Goal: Task Accomplishment & Management: Manage account settings

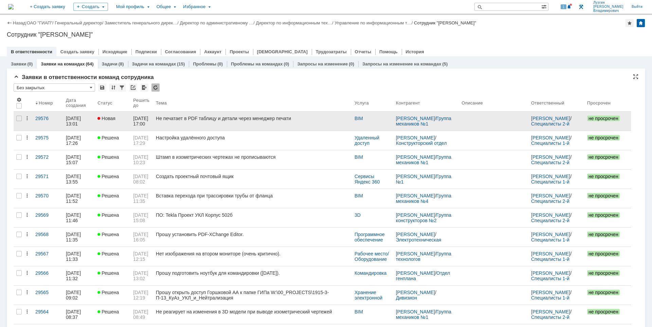
click at [279, 120] on div "Не печатает в PDF таблицу и детали через менеджер печати" at bounding box center [252, 118] width 193 height 5
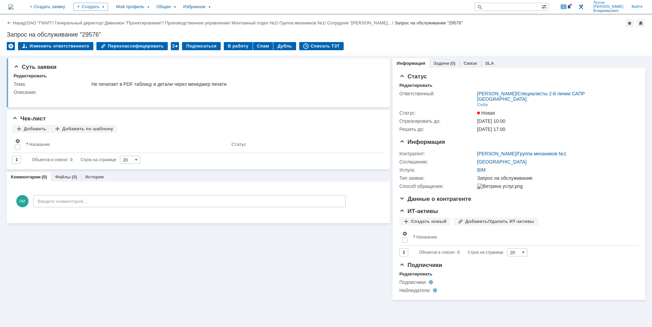
click at [14, 7] on img at bounding box center [10, 6] width 5 height 5
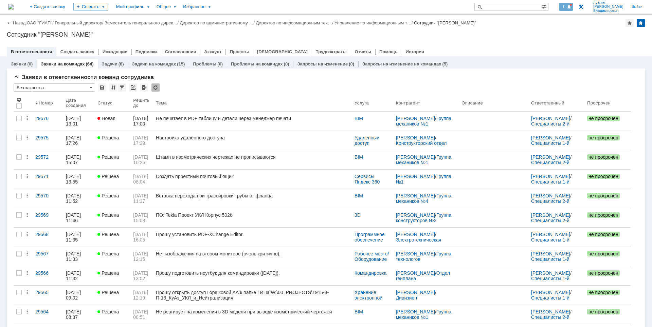
click at [568, 3] on div "1" at bounding box center [566, 7] width 14 height 8
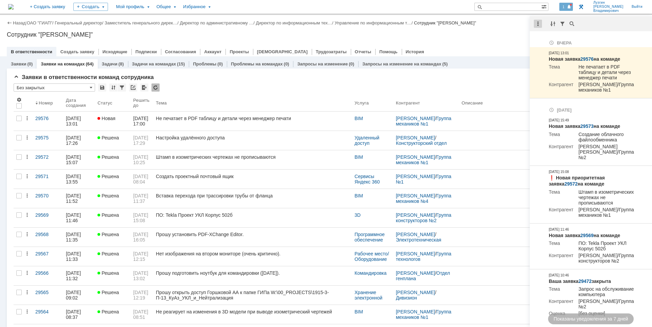
click at [539, 24] on div at bounding box center [538, 24] width 8 height 8
click at [547, 40] on div "Отметить уведомления прочитанными" at bounding box center [584, 41] width 91 height 5
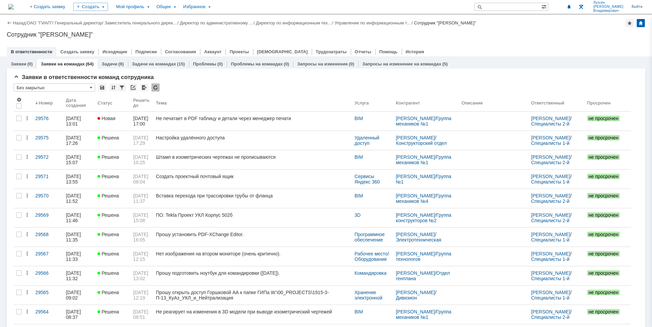
click at [504, 43] on div at bounding box center [326, 44] width 638 height 5
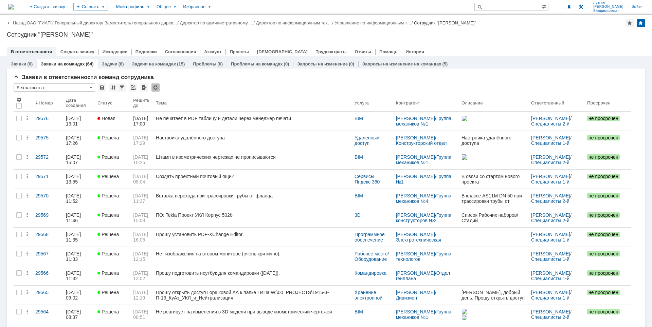
click at [511, 43] on div at bounding box center [326, 44] width 638 height 5
click at [506, 36] on div "Сотрудник "[PERSON_NAME]"" at bounding box center [326, 34] width 638 height 7
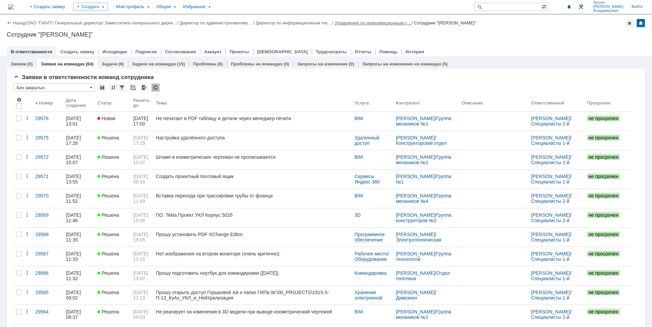
click at [352, 24] on link "Управление по информационным т…" at bounding box center [372, 22] width 77 height 5
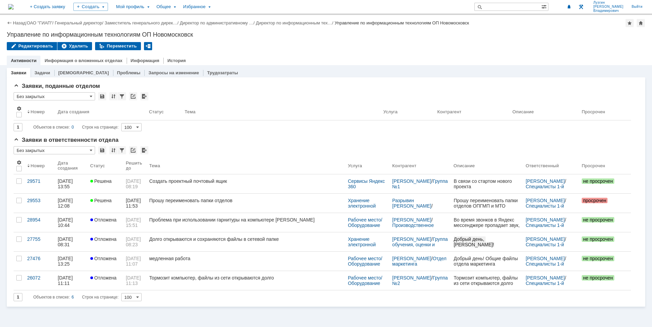
click at [14, 8] on img at bounding box center [10, 6] width 5 height 5
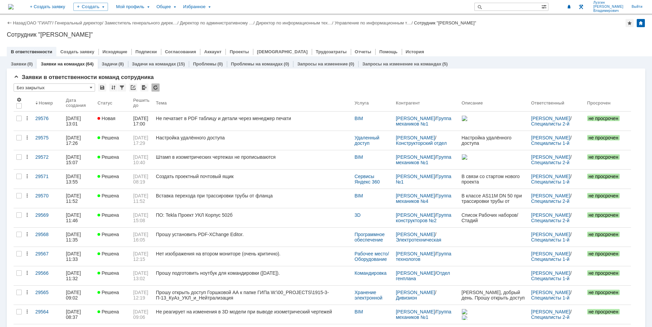
click at [492, 46] on div at bounding box center [326, 44] width 638 height 5
click at [554, 34] on div "Сотрудник "[PERSON_NAME]"" at bounding box center [326, 34] width 638 height 7
click at [498, 43] on div at bounding box center [326, 44] width 638 height 5
drag, startPoint x: 535, startPoint y: 34, endPoint x: 542, endPoint y: 74, distance: 40.8
click at [535, 34] on div "Сотрудник "[PERSON_NAME]"" at bounding box center [326, 34] width 638 height 7
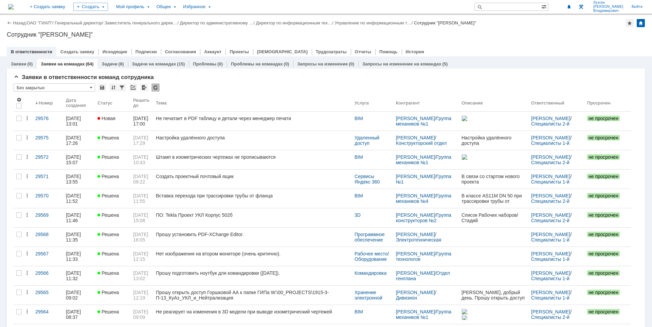
click at [581, 40] on div "Назад | ОАО "ГИАП" / Генеральный директор / Заместитель генерального дирек… / Д…" at bounding box center [326, 35] width 652 height 41
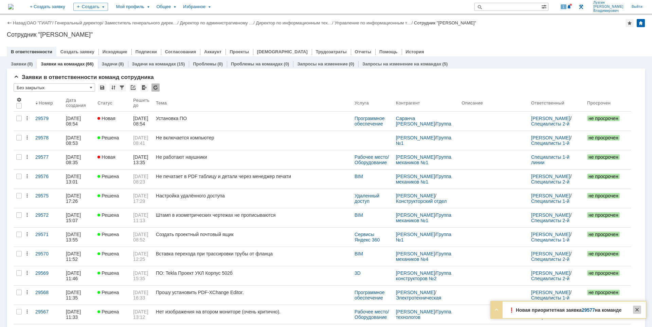
click at [637, 310] on div at bounding box center [637, 310] width 8 height 8
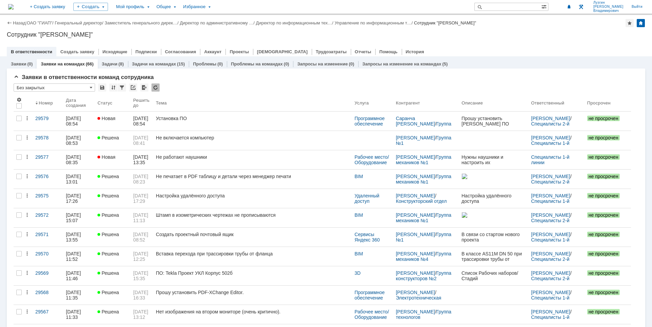
click at [489, 42] on div "Назад | ОАО "ГИАП" / Генеральный директор / Заместитель генерального дирек… / Д…" at bounding box center [326, 35] width 652 height 41
click at [512, 5] on input "text" at bounding box center [507, 7] width 67 height 8
type input "u"
type input "громов"
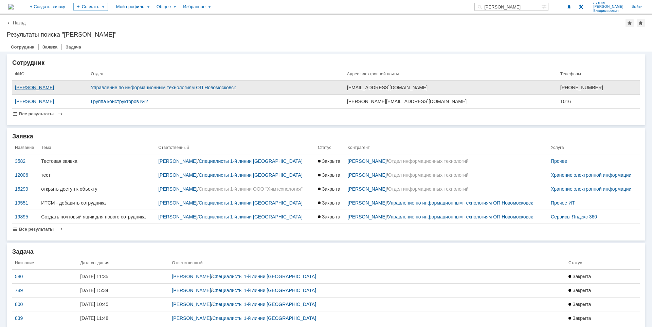
click at [52, 89] on div "[PERSON_NAME]" at bounding box center [50, 87] width 71 height 5
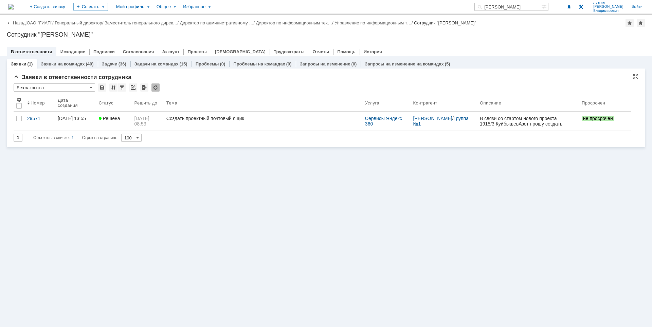
click at [60, 89] on input "Без закрытых" at bounding box center [54, 88] width 81 height 8
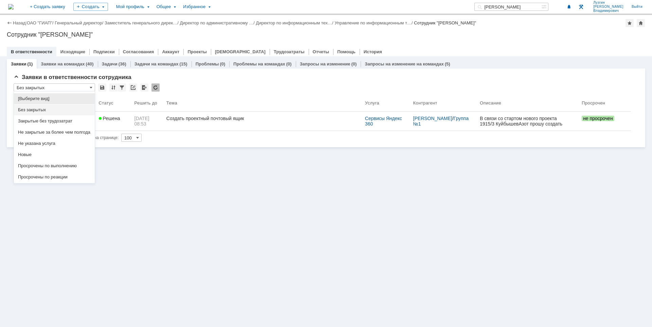
click at [55, 97] on span "[Выберите вид]" at bounding box center [54, 98] width 73 height 5
type input "[Выберите вид]"
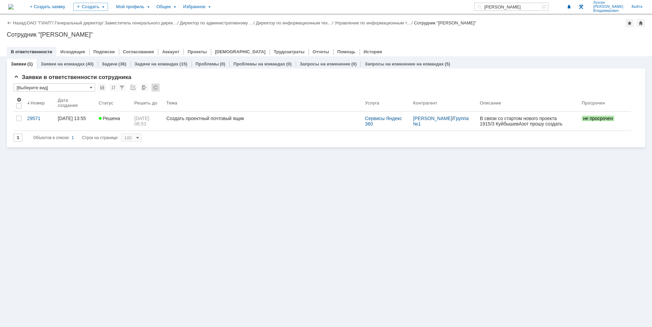
type input "20"
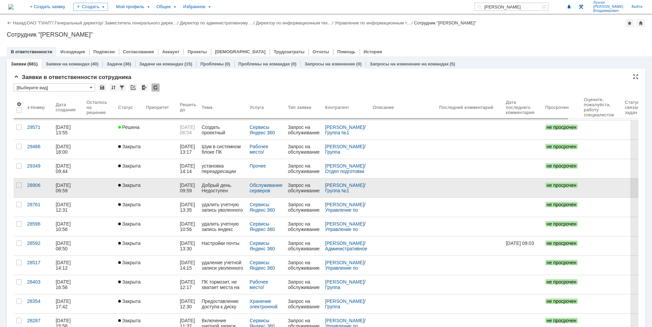
type input "[Выберите вид]"
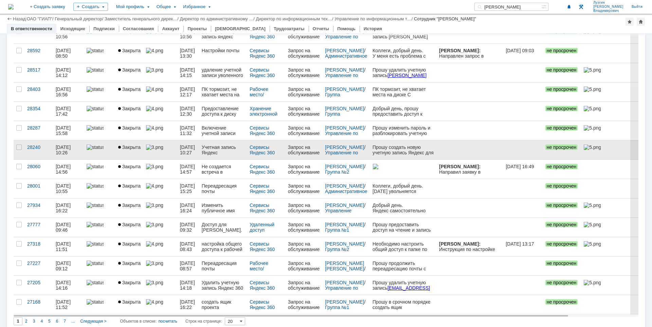
click at [214, 148] on div "Учетная запись Яндекс" at bounding box center [223, 150] width 42 height 11
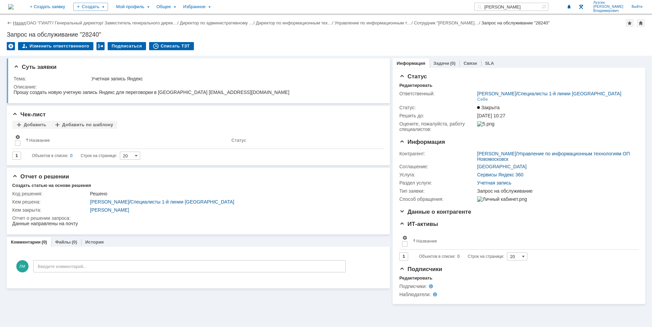
click at [19, 21] on link "Назад" at bounding box center [19, 22] width 13 height 5
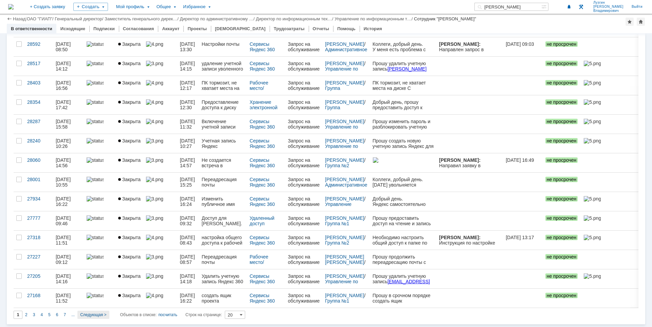
click at [87, 313] on span "Следующая >" at bounding box center [93, 315] width 26 height 5
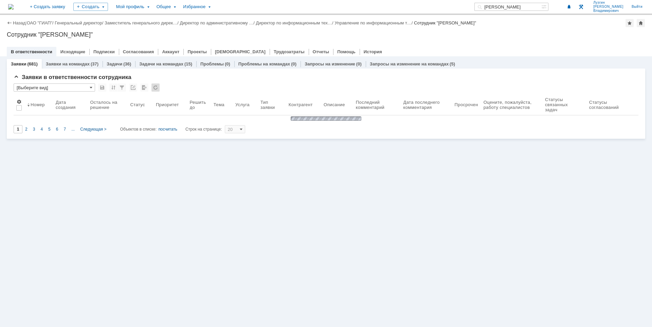
type input "2"
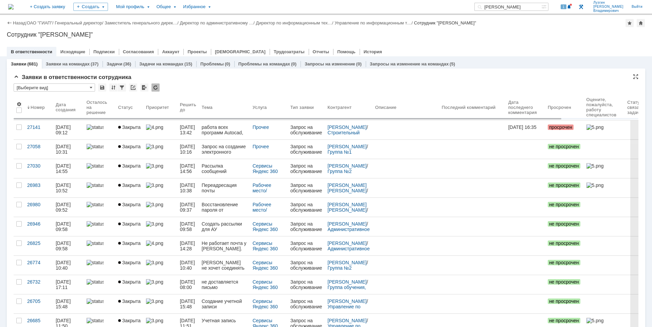
click at [14, 8] on img at bounding box center [10, 6] width 5 height 5
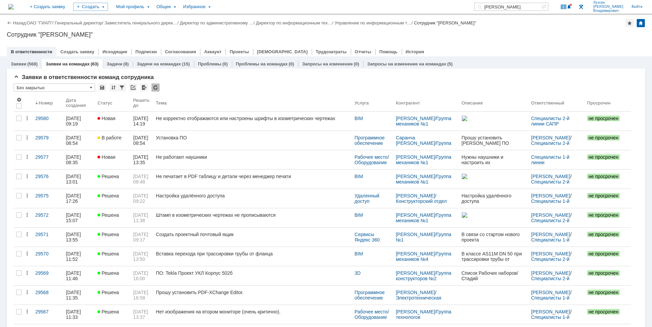
click at [14, 5] on img at bounding box center [10, 6] width 5 height 5
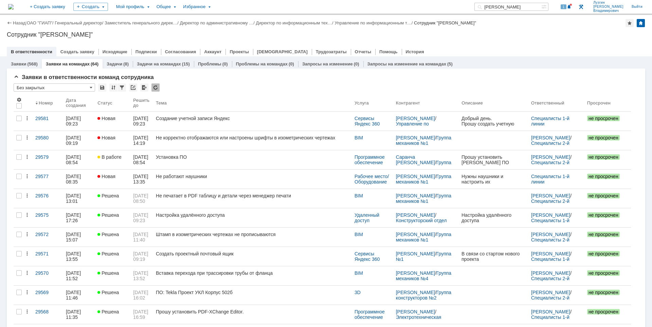
click at [518, 34] on div "Сотрудник "[PERSON_NAME]"" at bounding box center [326, 34] width 638 height 7
click at [572, 7] on span at bounding box center [569, 6] width 5 height 5
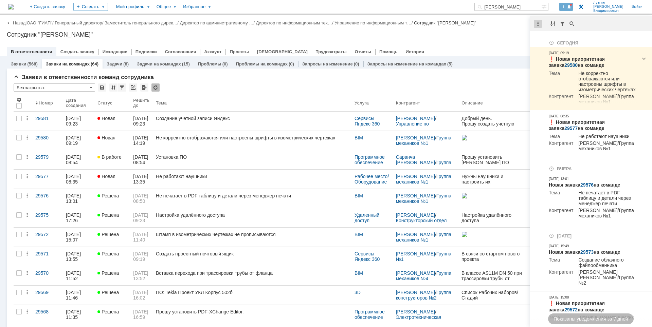
click at [537, 23] on div at bounding box center [538, 24] width 8 height 8
click at [544, 39] on div "Отметить уведомления прочитанными" at bounding box center [584, 41] width 91 height 5
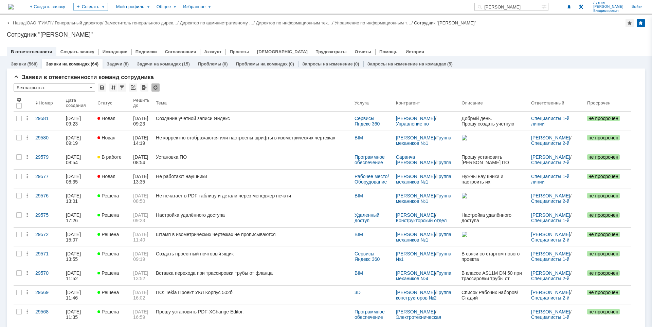
click at [491, 49] on div "В ответственности Создать заявку Исходящие Подписки Согласования Аккаунт Проект…" at bounding box center [326, 52] width 638 height 10
click at [532, 40] on div "Назад | ОАО "ГИАП" / Генеральный директор / Заместитель генерального дирек… / Д…" at bounding box center [326, 35] width 652 height 41
click at [441, 46] on div at bounding box center [326, 44] width 638 height 5
click at [486, 32] on div "Сотрудник "[PERSON_NAME]"" at bounding box center [326, 34] width 638 height 7
drag, startPoint x: 524, startPoint y: 8, endPoint x: 490, endPoint y: 9, distance: 34.6
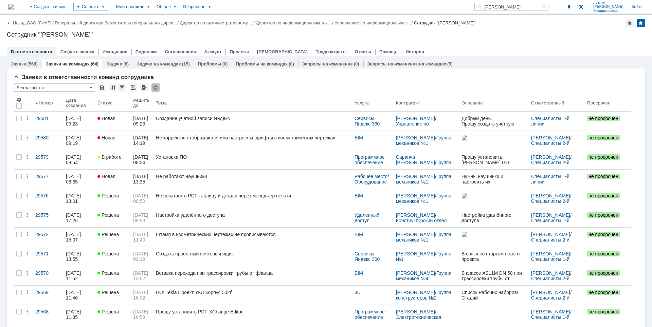
click at [490, 9] on div "громов" at bounding box center [507, 7] width 67 height 8
click at [504, 47] on div "В ответственности Создать заявку Исходящие Подписки Согласования Аккаунт Проект…" at bounding box center [326, 52] width 638 height 10
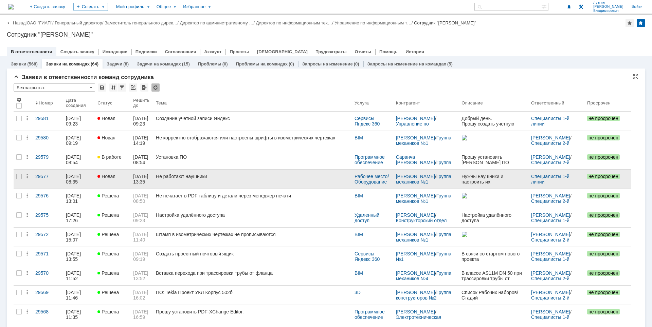
click at [282, 183] on link "Не работают наушники" at bounding box center [252, 179] width 199 height 19
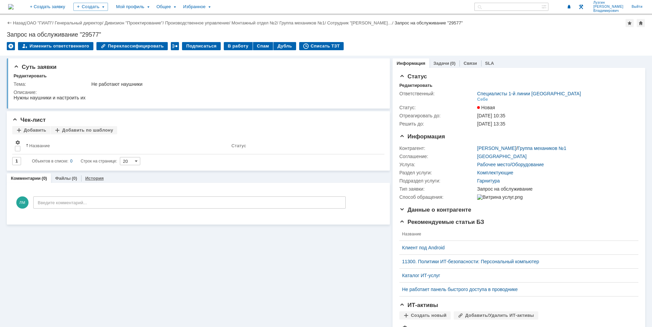
click at [91, 180] on link "История" at bounding box center [94, 178] width 18 height 5
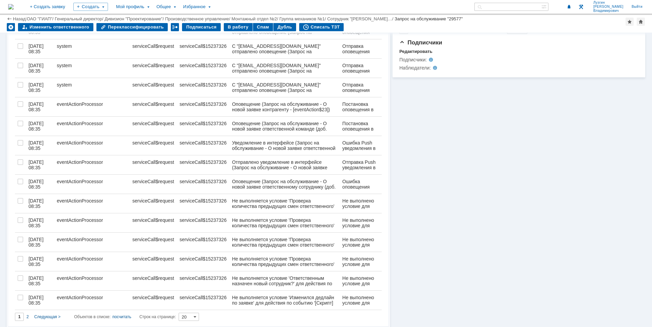
click at [47, 315] on span "Следующая >" at bounding box center [47, 317] width 26 height 5
type input "2"
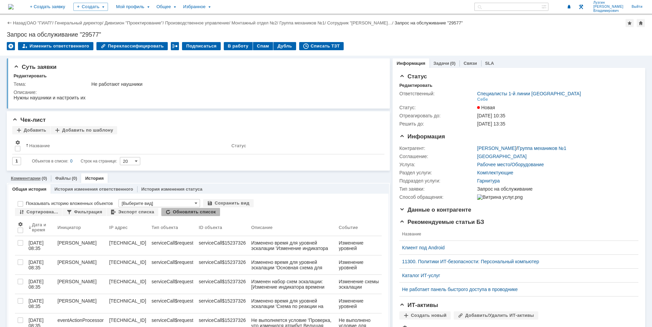
click at [31, 178] on link "Комментарии" at bounding box center [26, 178] width 30 height 5
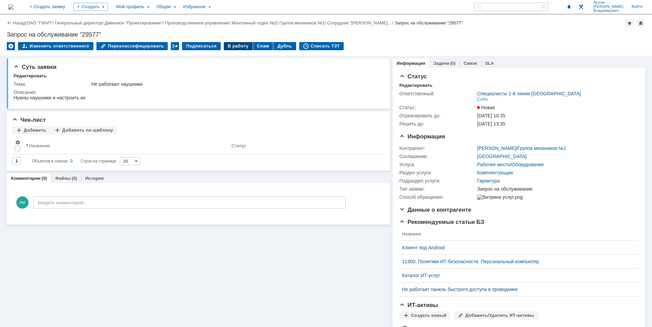
click at [231, 50] on div "В работу" at bounding box center [238, 46] width 29 height 8
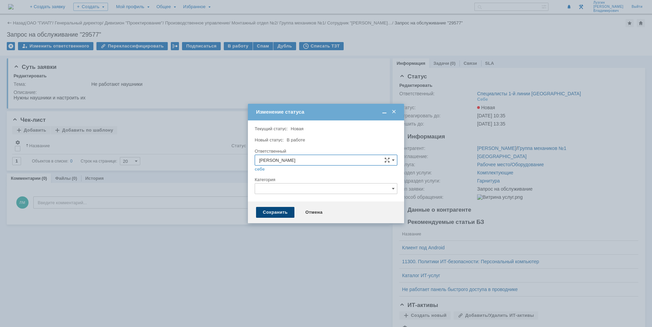
click at [273, 213] on div "Сохранить" at bounding box center [275, 212] width 38 height 11
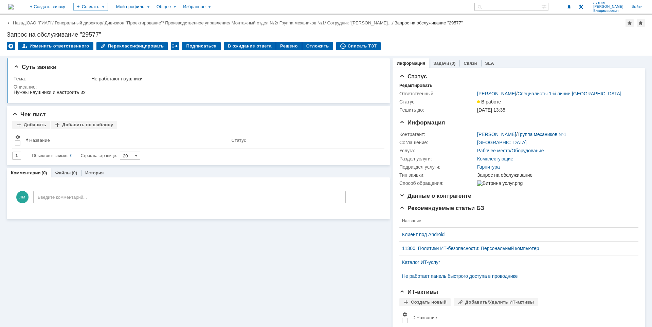
click at [441, 33] on div "Запрос на обслуживание "29577"" at bounding box center [326, 34] width 638 height 7
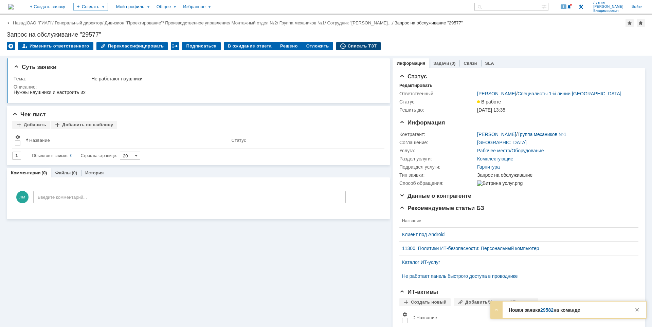
click at [341, 47] on div "Списать ТЗТ" at bounding box center [358, 46] width 45 height 8
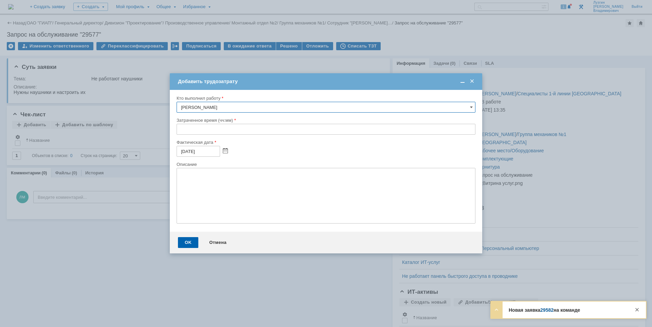
click at [194, 127] on input "text" at bounding box center [326, 129] width 299 height 11
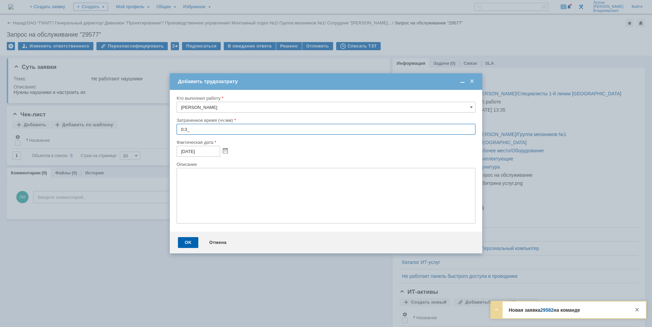
type input "0:30"
type textarea "P"
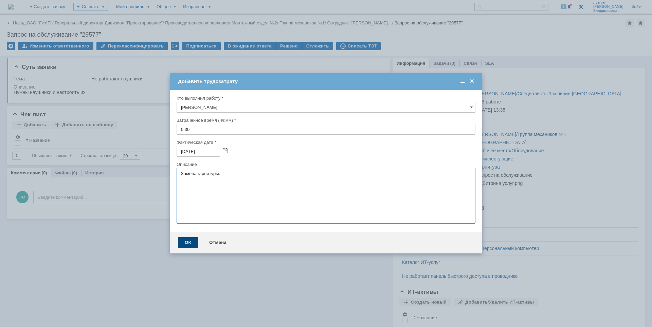
type textarea "Замена гарнитуры."
click at [193, 242] on div "OK" at bounding box center [188, 242] width 20 height 11
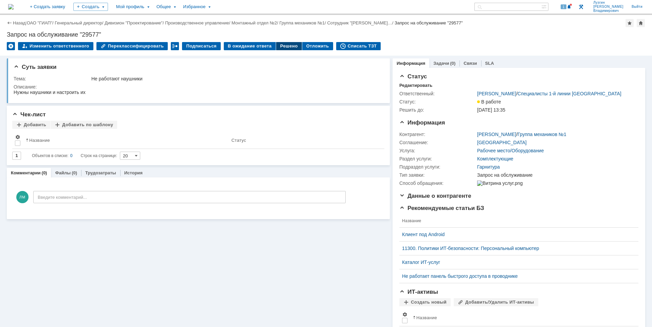
click at [284, 45] on div "Решено" at bounding box center [289, 46] width 26 height 8
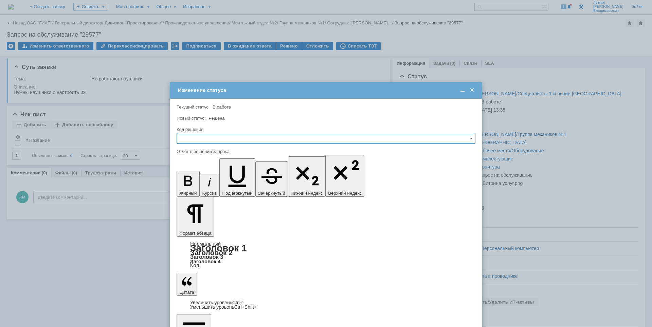
click at [237, 140] on input "text" at bounding box center [326, 138] width 299 height 11
click at [216, 184] on span "Решено" at bounding box center [326, 184] width 290 height 5
type input "Решено"
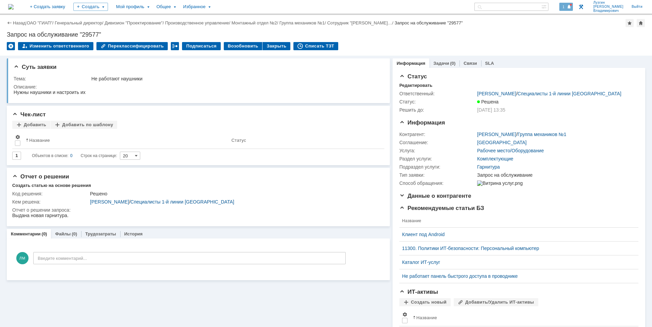
click at [572, 6] on span at bounding box center [569, 6] width 5 height 5
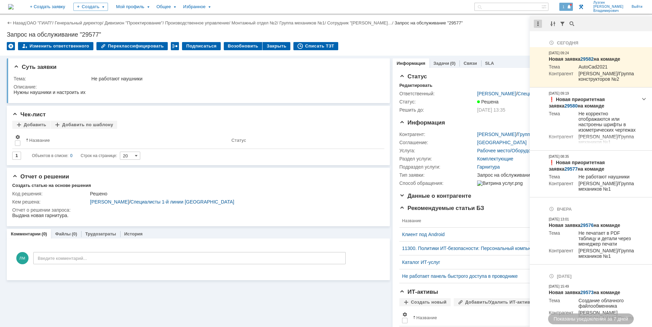
click at [539, 22] on div at bounding box center [538, 24] width 8 height 8
click at [540, 39] on div "Отметить уведомления прочитанными" at bounding box center [584, 41] width 91 height 5
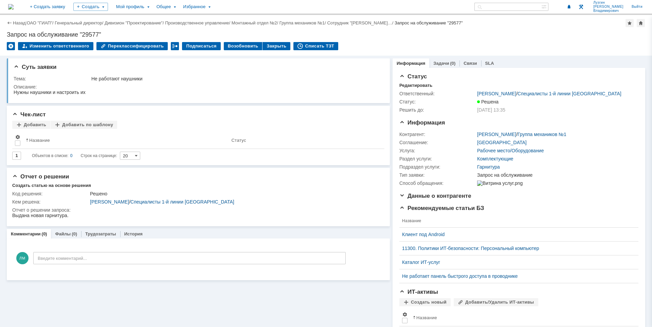
click at [488, 36] on div "Запрос на обслуживание "29577"" at bounding box center [326, 34] width 638 height 7
click at [14, 9] on img at bounding box center [10, 6] width 5 height 5
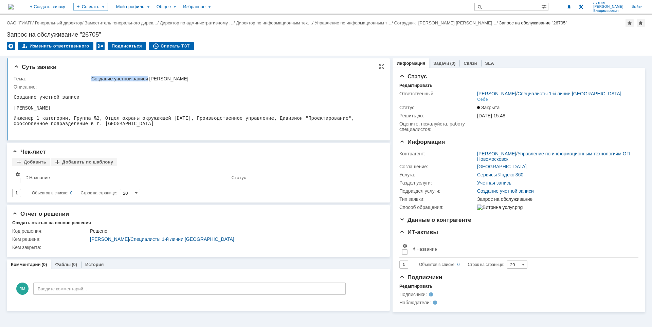
drag, startPoint x: 92, startPoint y: 79, endPoint x: 149, endPoint y: 78, distance: 56.7
click at [149, 78] on div "Создание учетной записи Антоновой" at bounding box center [235, 78] width 288 height 5
copy div "Создание учетной записи"
click at [108, 4] on div "Создать" at bounding box center [90, 7] width 35 height 8
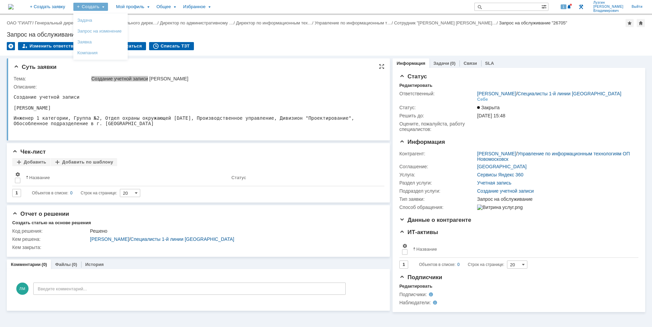
click at [59, 126] on pre "Инженер 1 категории, Группа №2, Отдел охраны окружающей [DATE], Производственно…" at bounding box center [197, 120] width 367 height 11
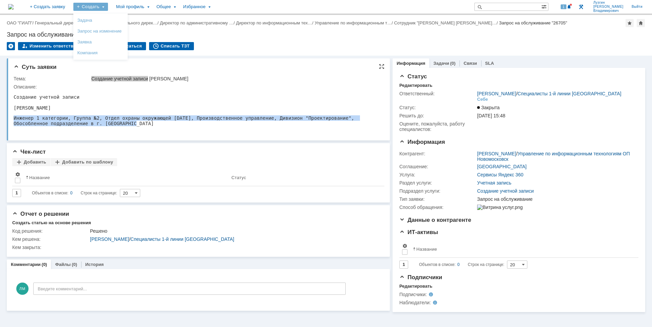
drag, startPoint x: 14, startPoint y: 119, endPoint x: 103, endPoint y: 123, distance: 89.4
click at [103, 123] on pre "Инженер 1 категории, Группа №2, Отдел охраны окружающей [DATE], Производственно…" at bounding box center [197, 120] width 367 height 11
copy pre "Инженер 1 категории, Группа №2, Отдел охраны окружающей [DATE], Производственно…"
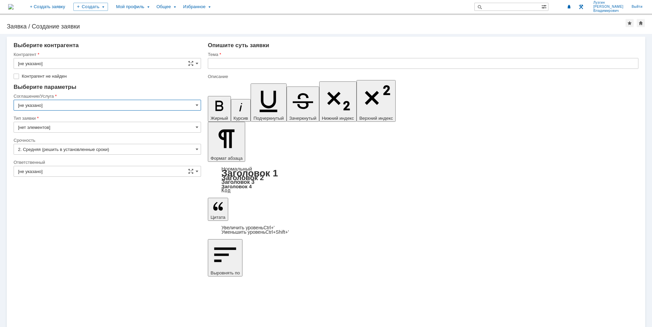
click at [112, 102] on input "[не указано]" at bounding box center [107, 105] width 187 height 11
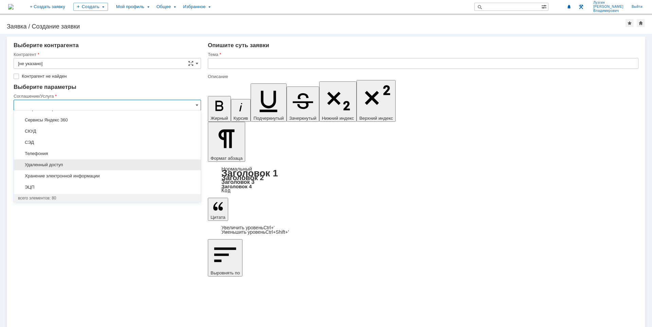
scroll to position [793, 0]
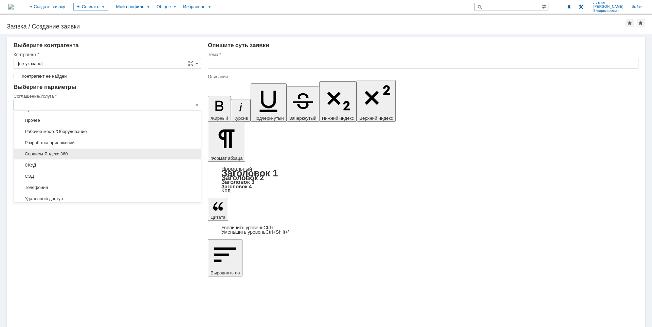
click at [97, 154] on span "Сервисы Яндекс 360" at bounding box center [107, 153] width 179 height 5
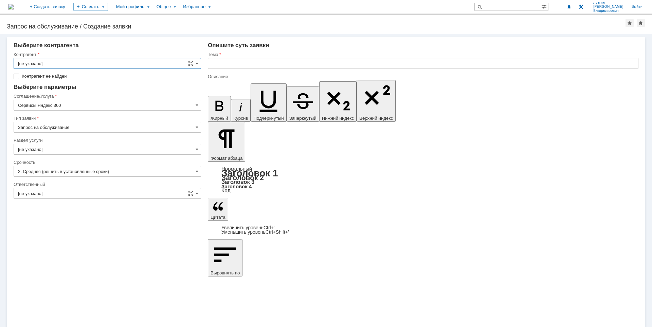
scroll to position [0, 0]
click at [93, 127] on input "Запрос на обслуживание" at bounding box center [107, 127] width 187 height 11
click at [28, 149] on input "[не указано]" at bounding box center [107, 149] width 187 height 11
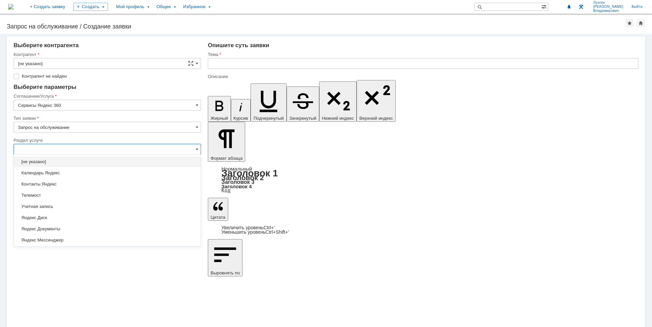
type input "Запрос на обслуживание"
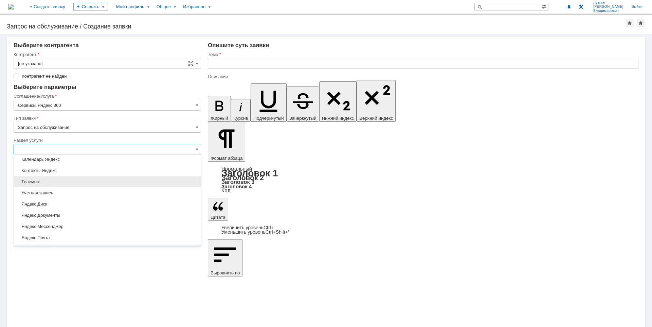
scroll to position [20, 0]
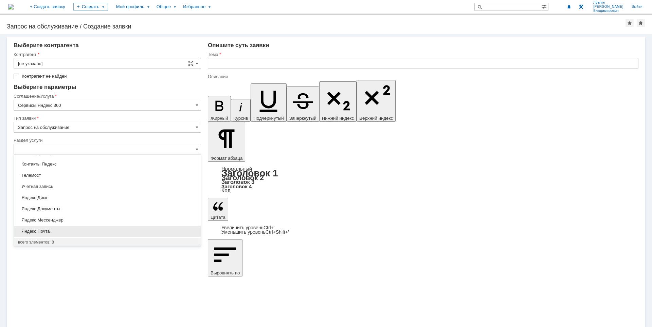
click at [72, 232] on span "Яндекс Почта" at bounding box center [107, 231] width 179 height 5
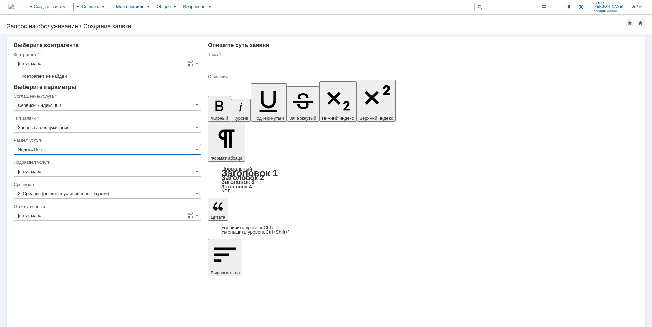
click at [113, 148] on input "Яндекс Почта" at bounding box center [107, 149] width 187 height 11
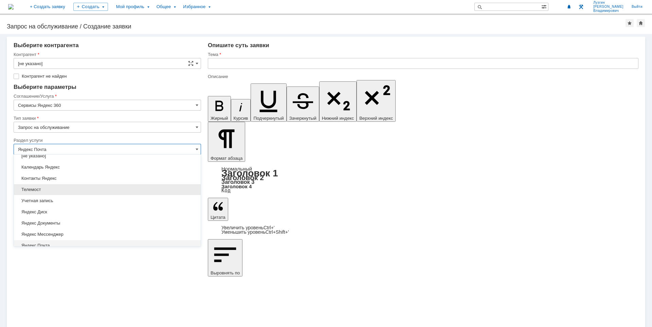
scroll to position [0, 0]
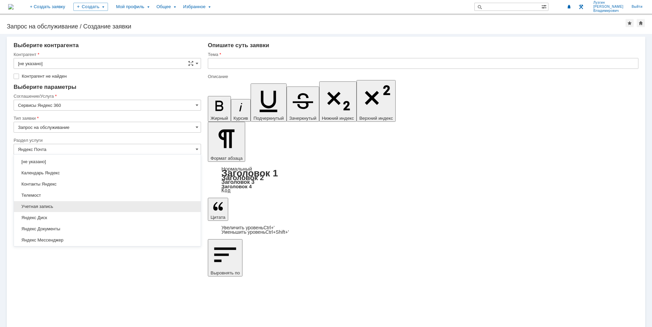
click at [80, 202] on div "Учетная запись" at bounding box center [107, 206] width 187 height 11
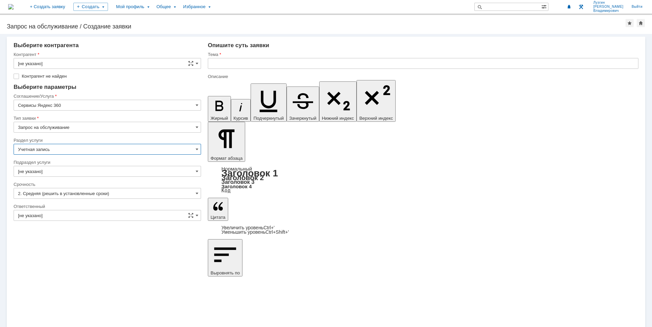
type input "Учетная запись"
click at [254, 60] on input "text" at bounding box center [423, 63] width 431 height 11
paste input "Создание учетной записи"
type input "Создание учетной записи Яндекс"
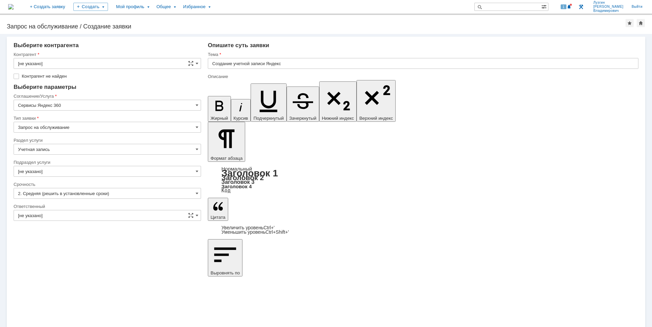
click at [83, 61] on input "[не указано]" at bounding box center [107, 63] width 187 height 11
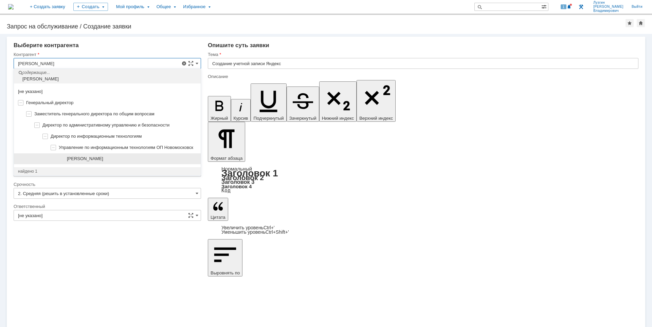
click at [113, 153] on div "[PERSON_NAME] [PERSON_NAME]" at bounding box center [107, 158] width 187 height 11
type input "[PERSON_NAME] [PERSON_NAME]"
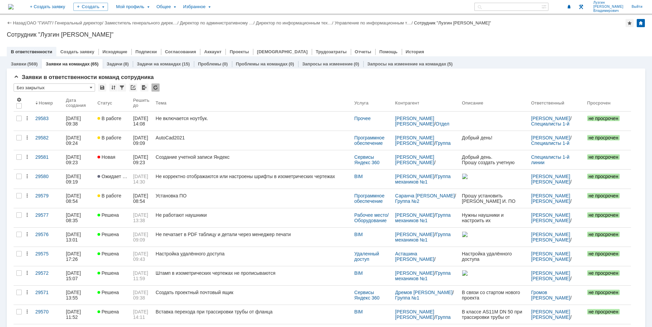
click at [490, 44] on div at bounding box center [326, 44] width 638 height 5
click at [520, 44] on div at bounding box center [326, 44] width 638 height 5
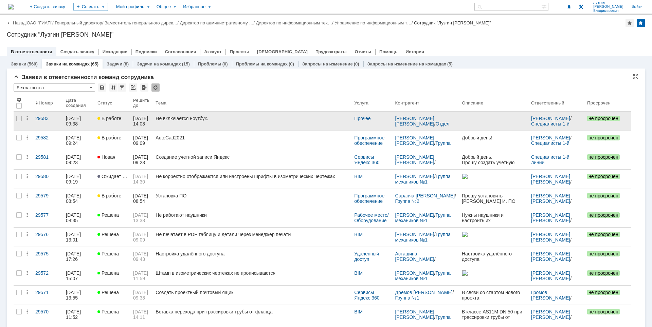
click at [282, 124] on link "Не включается ноутбук." at bounding box center [252, 121] width 199 height 19
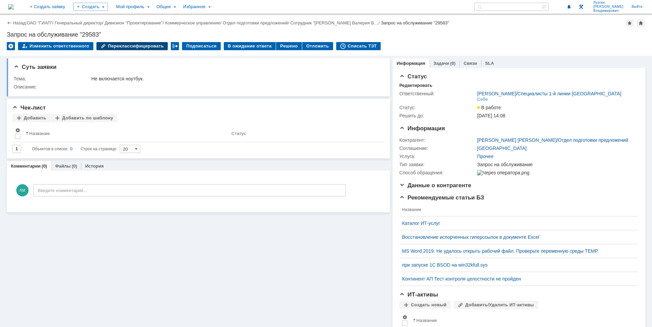
click at [135, 47] on div "Переклассифицировать" at bounding box center [132, 46] width 72 height 8
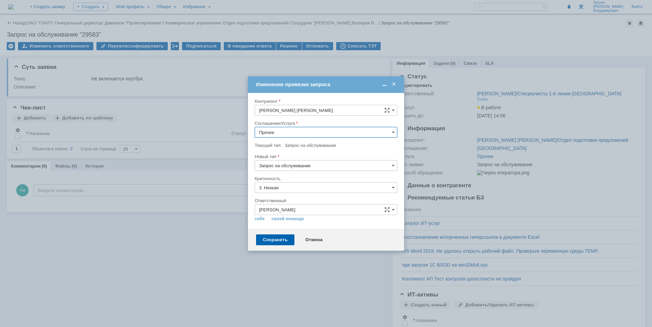
click at [297, 132] on input "Прочее" at bounding box center [326, 132] width 143 height 11
click at [315, 187] on span "Рабочее место/Оборудование" at bounding box center [326, 188] width 134 height 5
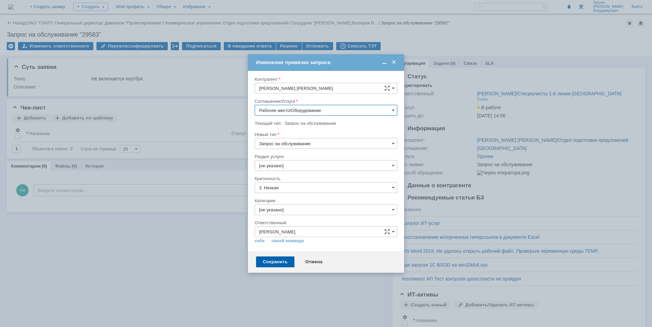
type input "Рабочее место/Оборудование"
click at [311, 166] on input "[не указано]" at bounding box center [326, 165] width 143 height 11
click at [324, 214] on span "Ноутбук" at bounding box center [326, 214] width 134 height 5
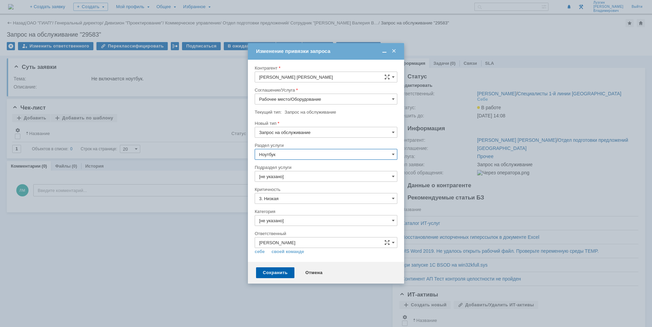
type input "Ноутбук"
click at [302, 202] on input "3. Низкая" at bounding box center [326, 198] width 143 height 11
click at [306, 195] on input "3. Низкая" at bounding box center [326, 198] width 143 height 11
click at [310, 177] on input "[не указано]" at bounding box center [326, 176] width 143 height 11
type input "3. Низкая"
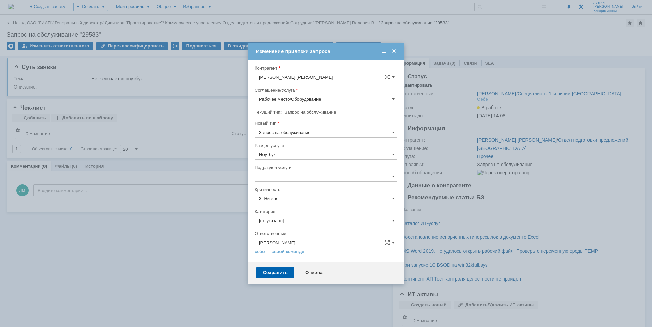
click at [249, 175] on div "Внимание! Контрагент Коршунова Валерия Вячеславовна Соглашение/Услуга Рабочее м…" at bounding box center [326, 161] width 156 height 202
type input "[не указано]"
click at [277, 272] on div "Сохранить" at bounding box center [275, 273] width 38 height 11
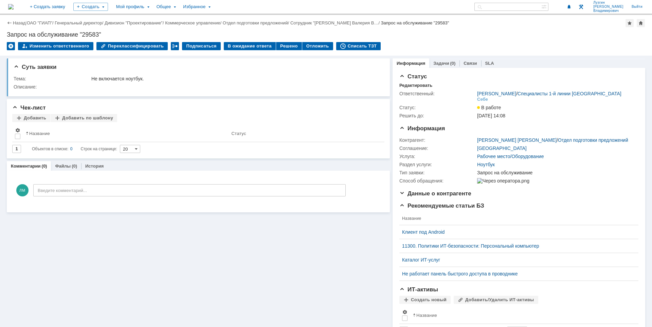
click at [14, 4] on img at bounding box center [10, 6] width 5 height 5
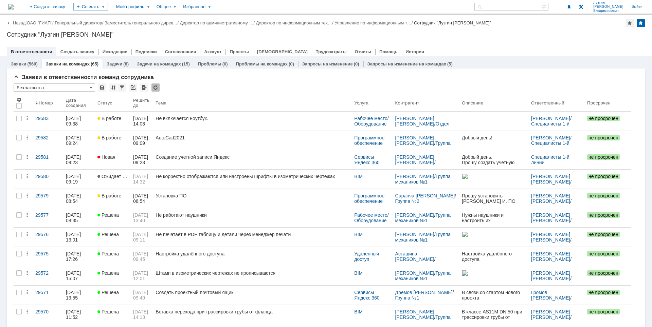
click at [532, 47] on div "В ответственности Создать заявку Исходящие Подписки Согласования Аккаунт Проект…" at bounding box center [326, 52] width 638 height 10
click at [528, 45] on div at bounding box center [326, 44] width 638 height 5
click at [522, 38] on div "Назад | ОАО "ГИАП" / Генеральный директор / Заместитель генерального дирек… / Д…" at bounding box center [326, 35] width 652 height 41
click at [503, 49] on div "В ответственности Создать заявку Исходящие Подписки Согласования Аккаунт Проект…" at bounding box center [326, 52] width 638 height 10
click at [520, 33] on div "Сотрудник "[PERSON_NAME]"" at bounding box center [326, 34] width 638 height 7
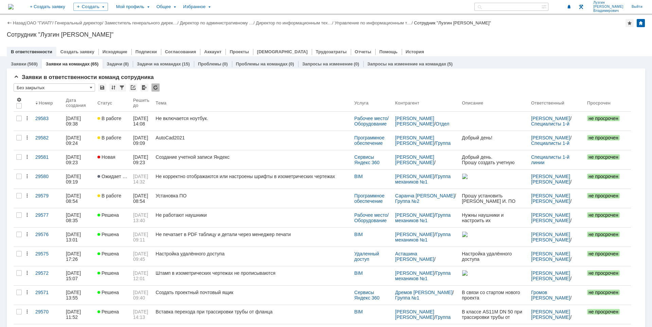
click at [472, 35] on div "Сотрудник "[PERSON_NAME]"" at bounding box center [326, 34] width 638 height 7
click at [573, 7] on div "1" at bounding box center [566, 7] width 14 height 8
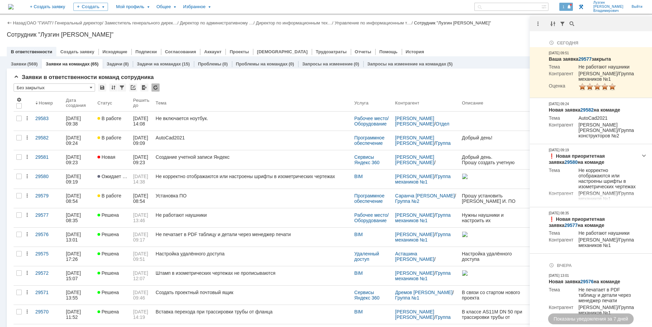
click at [488, 30] on div "Назад | ОАО "ГИАП" / Генеральный директор / Заместитель генерального дирек… / Д…" at bounding box center [326, 35] width 652 height 41
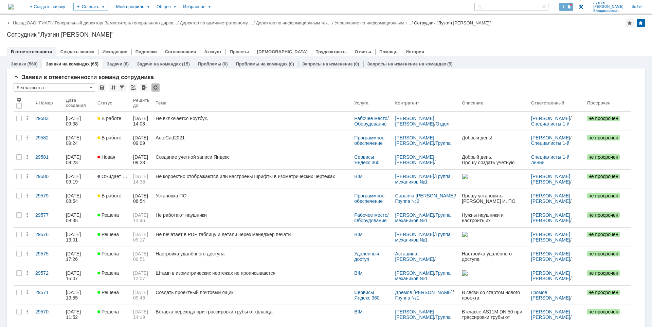
click at [572, 8] on span at bounding box center [569, 6] width 5 height 5
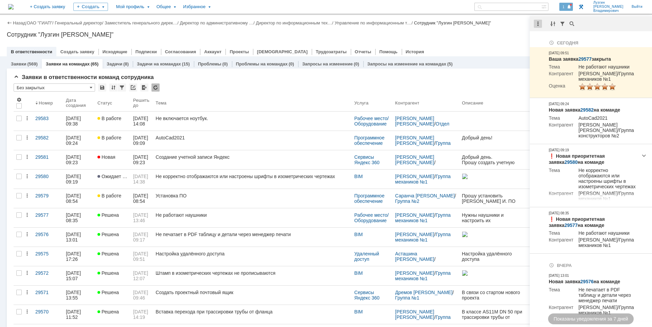
click at [538, 22] on div at bounding box center [538, 24] width 8 height 8
click at [544, 40] on div "Отметить уведомления прочитанными" at bounding box center [584, 41] width 91 height 5
click at [481, 43] on div at bounding box center [326, 44] width 638 height 5
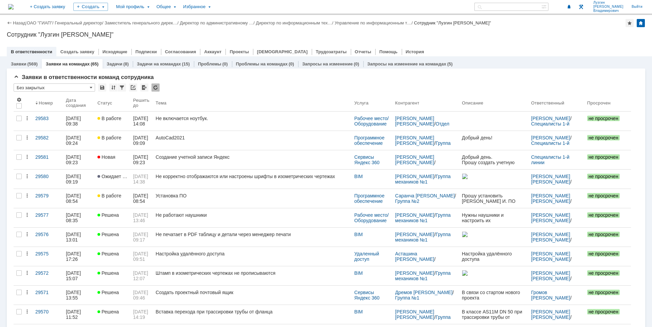
click at [479, 33] on div "Сотрудник "[PERSON_NAME]"" at bounding box center [326, 34] width 638 height 7
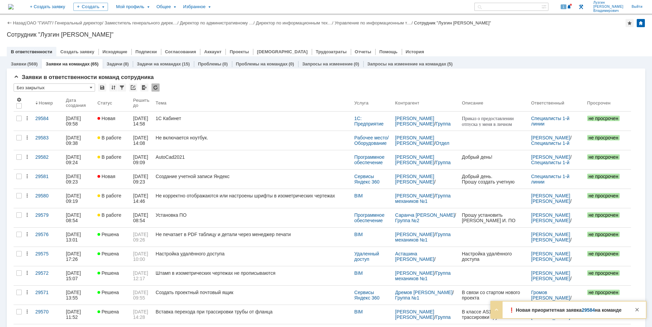
click at [517, 29] on div "Назад | ОАО "ГИАП" / Генеральный директор / Заместитель генерального дирек… / Д…" at bounding box center [326, 35] width 652 height 41
click at [572, 6] on span at bounding box center [569, 6] width 5 height 5
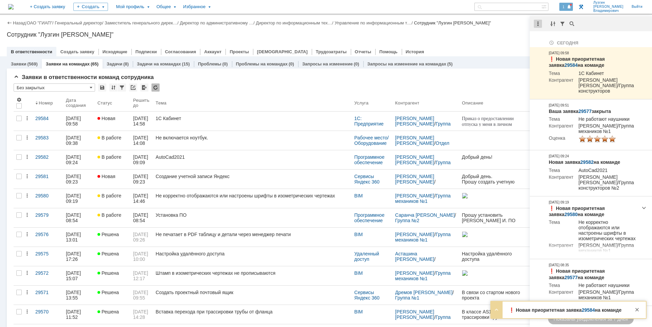
click at [539, 24] on div at bounding box center [538, 24] width 8 height 8
click at [544, 35] on div "Отметить уведомления прочитанными" at bounding box center [584, 41] width 99 height 14
click at [543, 37] on div "Отметить уведомления прочитанными" at bounding box center [584, 41] width 99 height 10
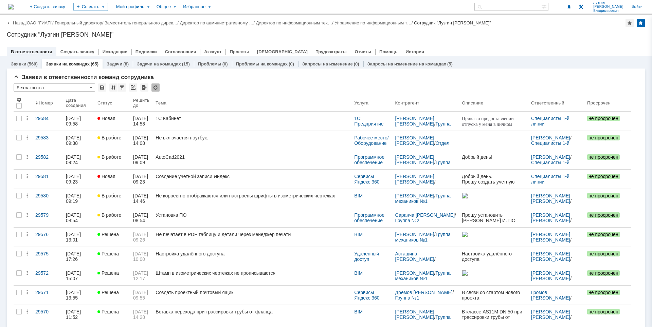
click at [510, 38] on div "Сотрудник "[PERSON_NAME]"" at bounding box center [326, 34] width 638 height 7
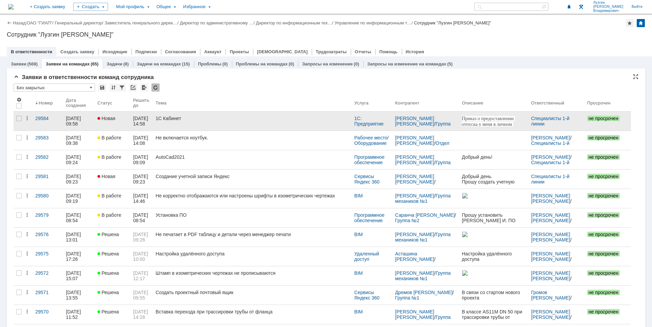
click at [233, 119] on div "1С Кабинет" at bounding box center [252, 118] width 193 height 5
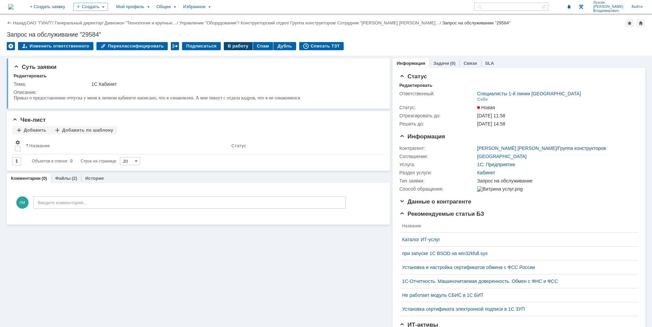
click at [232, 47] on div "В работу" at bounding box center [238, 46] width 29 height 8
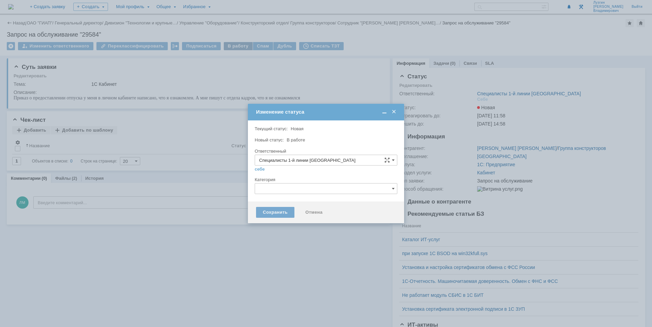
type input "[PERSON_NAME]"
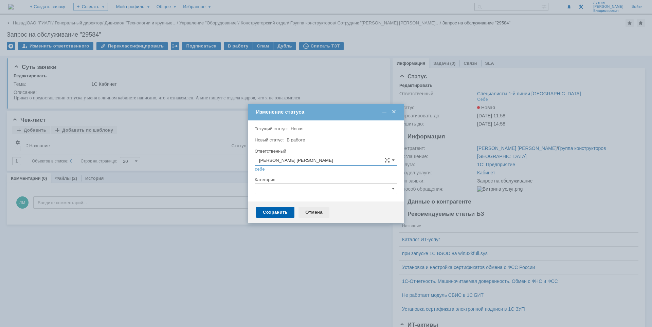
click at [317, 211] on div "Отмена" at bounding box center [313, 212] width 31 height 11
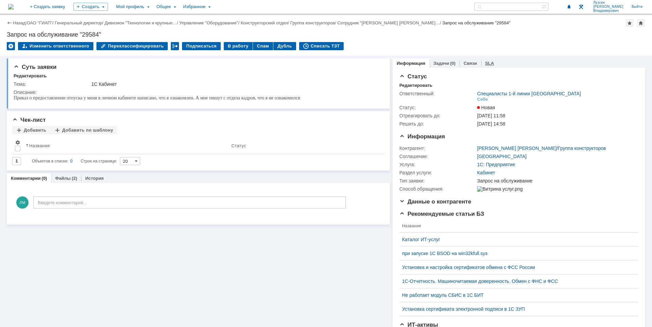
click at [486, 64] on link "SLA" at bounding box center [489, 63] width 9 height 5
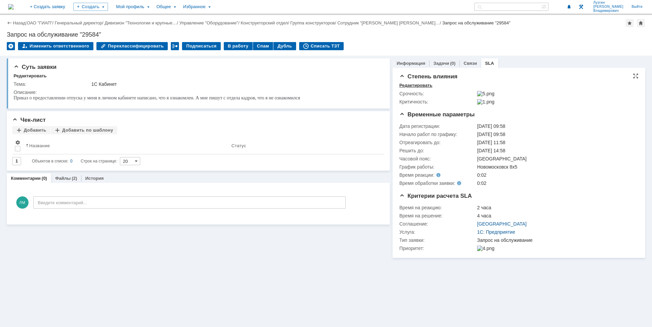
click at [415, 85] on div "Редактировать" at bounding box center [415, 85] width 33 height 5
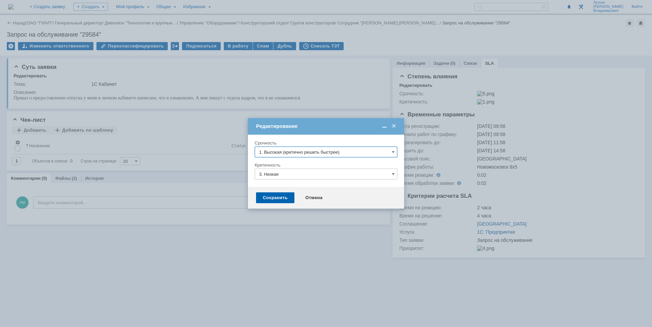
click at [347, 152] on input "1. Высокая (критично решить быстрее)" at bounding box center [326, 152] width 143 height 11
click at [250, 165] on div "Внимание! Срочность 1. Высокая (критично решить быстрее) Критичность 3. Низкая" at bounding box center [326, 161] width 156 height 52
type input "1. Высокая (критично решить быстрее)"
click at [317, 197] on div "Отмена" at bounding box center [313, 198] width 31 height 11
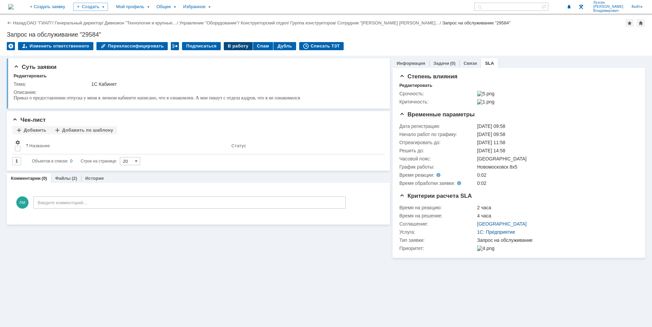
click at [233, 46] on div "В работу" at bounding box center [238, 46] width 29 height 8
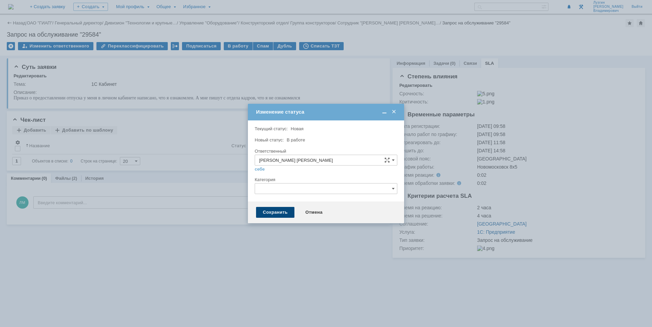
click at [279, 210] on div "Сохранить" at bounding box center [275, 212] width 38 height 11
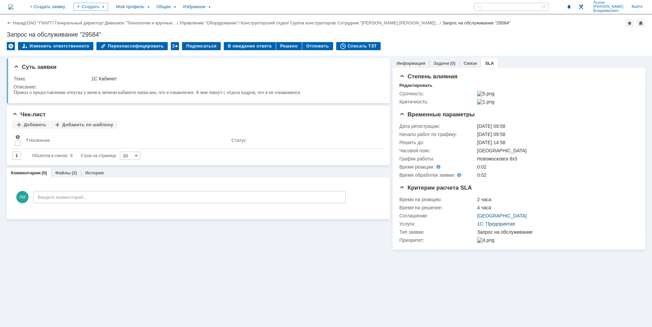
click at [14, 6] on img at bounding box center [10, 6] width 5 height 5
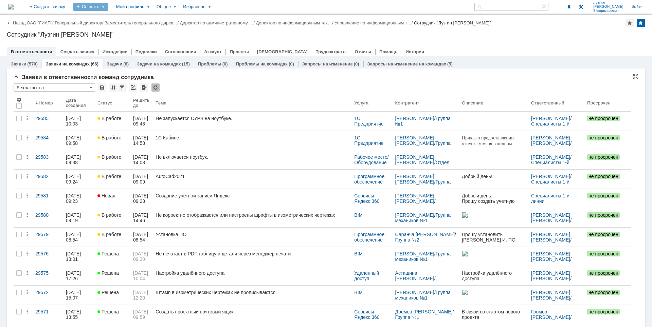
click at [108, 8] on div "Создать" at bounding box center [90, 7] width 35 height 8
click at [119, 38] on link "Заявка" at bounding box center [101, 42] width 52 height 8
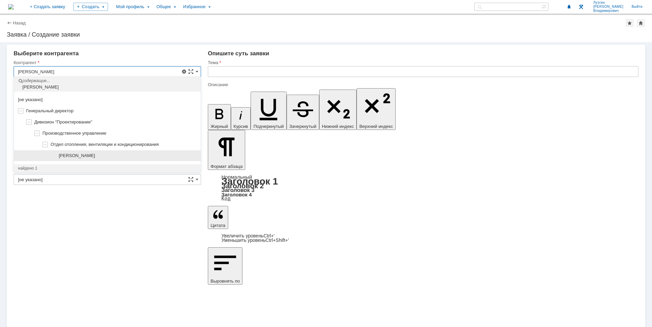
click at [95, 154] on span "Шкуркин Петр Александрович" at bounding box center [77, 155] width 36 height 5
type input "Шкуркин Петр Александрович"
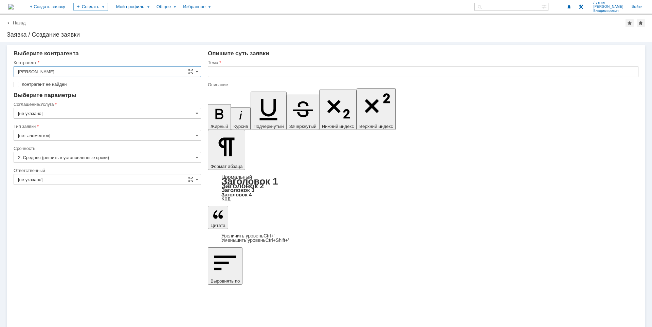
type input "[GEOGRAPHIC_DATA]"
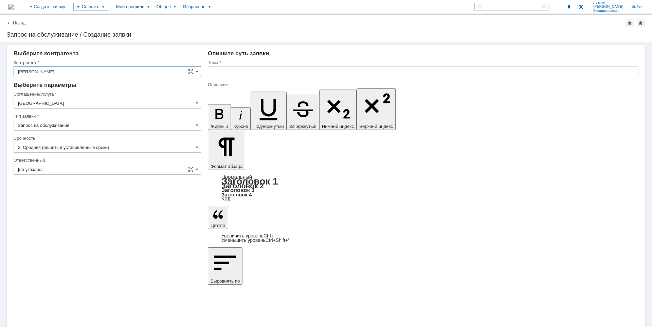
click at [136, 103] on input "[GEOGRAPHIC_DATA]" at bounding box center [107, 103] width 187 height 11
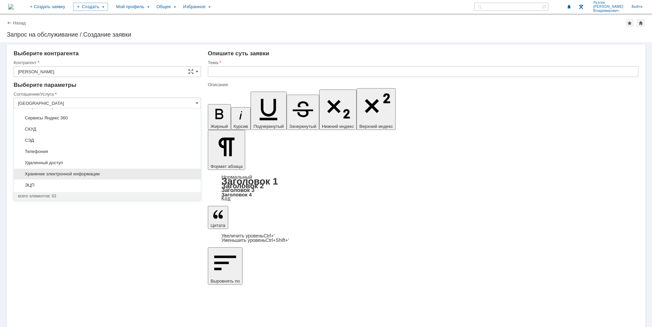
click at [76, 170] on div "Хранение электронной информации" at bounding box center [107, 174] width 187 height 11
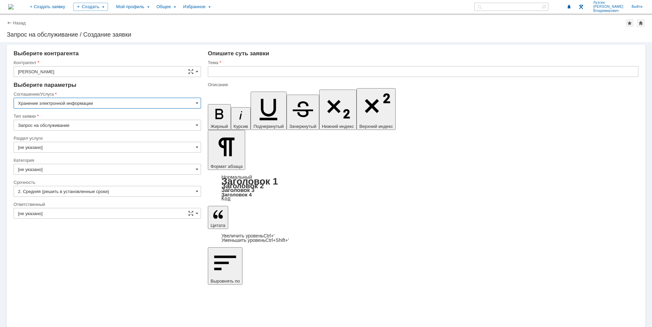
type input "Хранение электронной информации"
click at [78, 147] on input "[не указано]" at bounding box center [107, 147] width 187 height 11
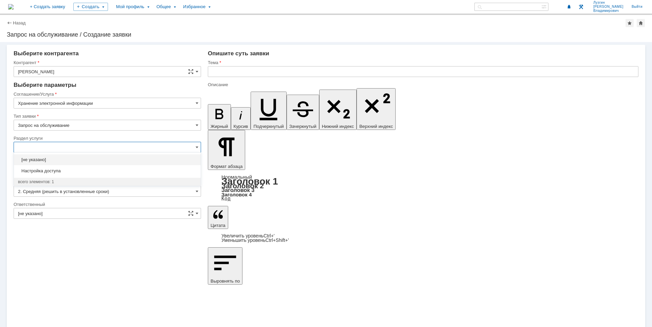
click at [78, 147] on input "text" at bounding box center [107, 147] width 187 height 11
drag, startPoint x: 18, startPoint y: 152, endPoint x: 5, endPoint y: 156, distance: 13.3
click at [14, 153] on div "содержащие... [не указано] Настройка доступа всего элементов: 1" at bounding box center [107, 169] width 187 height 34
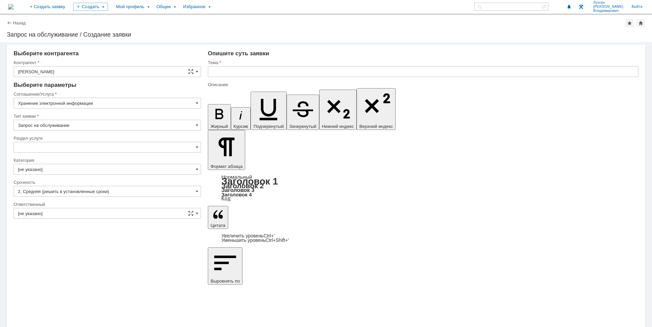
type input "[не указано]"
click at [69, 213] on input "[не указано]" at bounding box center [107, 213] width 187 height 11
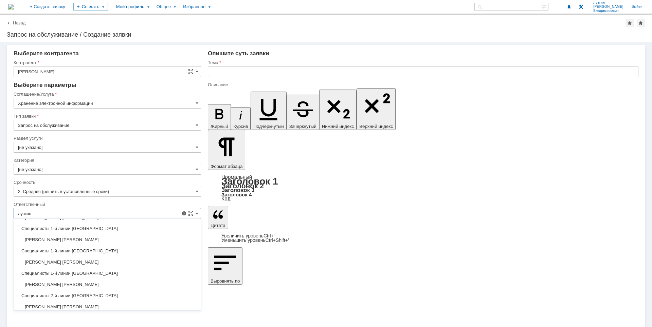
click at [107, 280] on div "[PERSON_NAME]" at bounding box center [107, 284] width 187 height 11
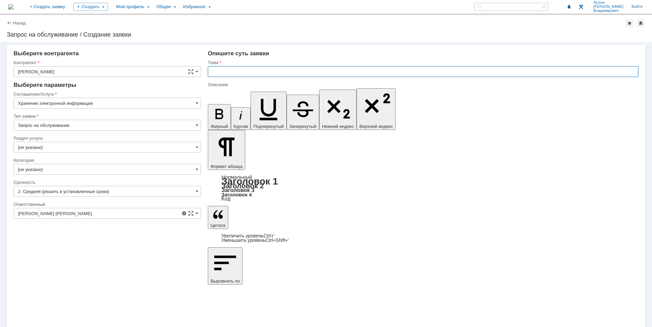
type input "[PERSON_NAME]"
click at [270, 70] on input "text" at bounding box center [423, 71] width 431 height 11
type input "Увеличение квоты хранения информации"
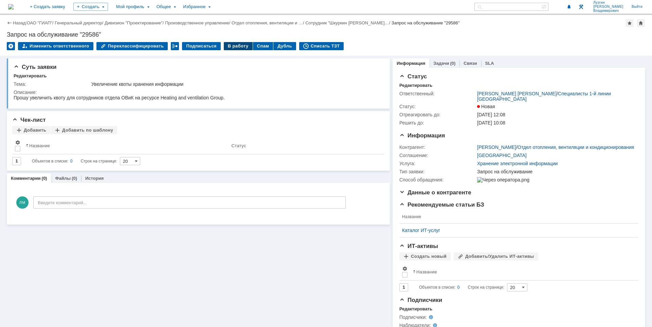
click at [231, 46] on div "В работу" at bounding box center [238, 46] width 29 height 8
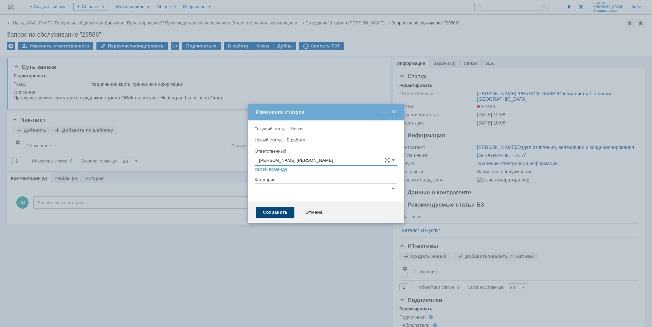
click at [271, 211] on div "Сохранить" at bounding box center [275, 212] width 38 height 11
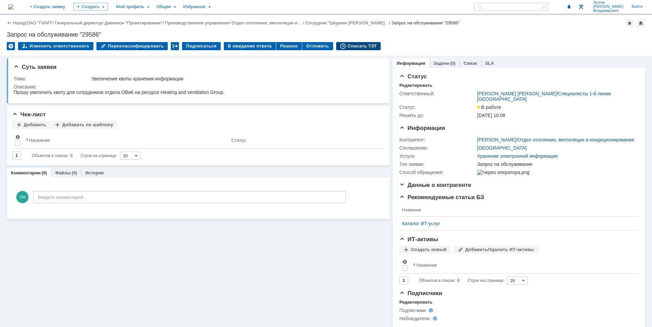
click at [359, 45] on div "Списать ТЗТ" at bounding box center [358, 46] width 45 height 8
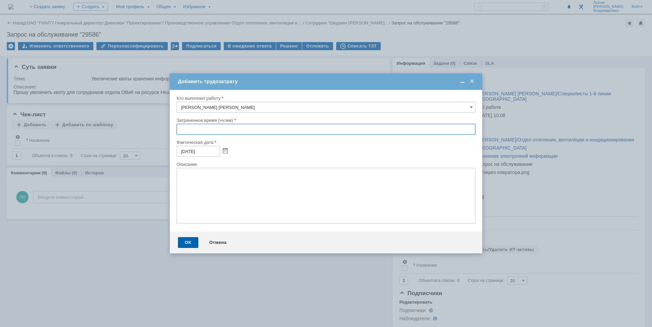
click at [178, 131] on input "text" at bounding box center [326, 129] width 299 height 11
type input "0:30"
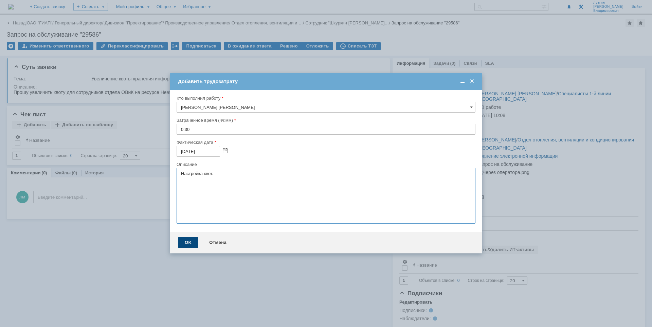
type textarea "Настройка квот."
click at [184, 242] on div "OK" at bounding box center [188, 242] width 20 height 11
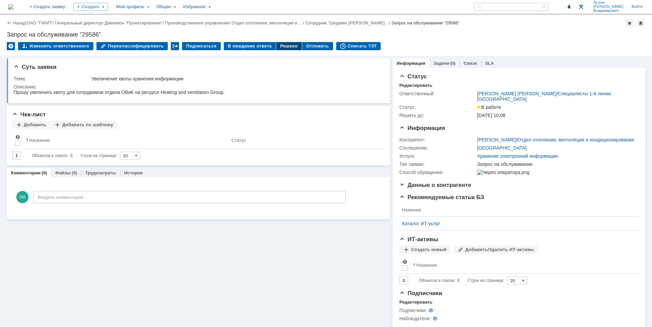
click at [276, 45] on div "Решено" at bounding box center [289, 46] width 26 height 8
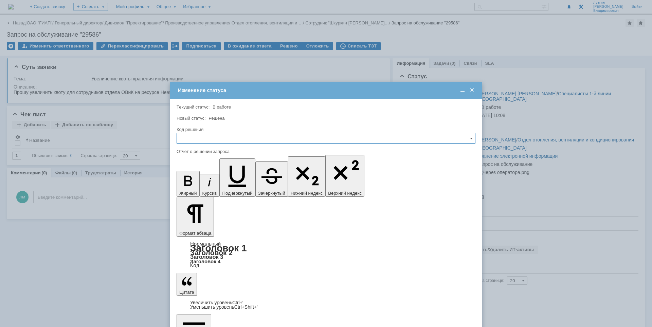
drag, startPoint x: 241, startPoint y: 137, endPoint x: 239, endPoint y: 143, distance: 6.7
click at [241, 138] on input "text" at bounding box center [326, 138] width 299 height 11
drag, startPoint x: 221, startPoint y: 183, endPoint x: 33, endPoint y: 20, distance: 248.4
click at [221, 183] on span "Решено" at bounding box center [326, 184] width 290 height 5
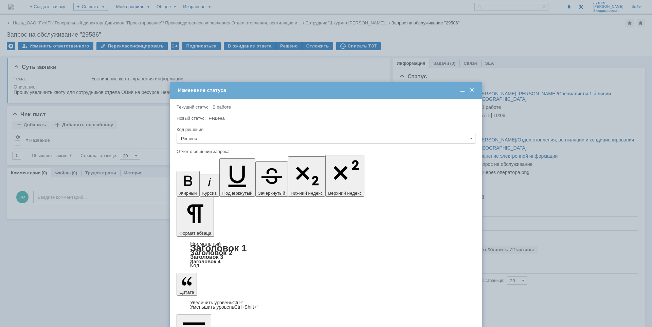
type input "Решено"
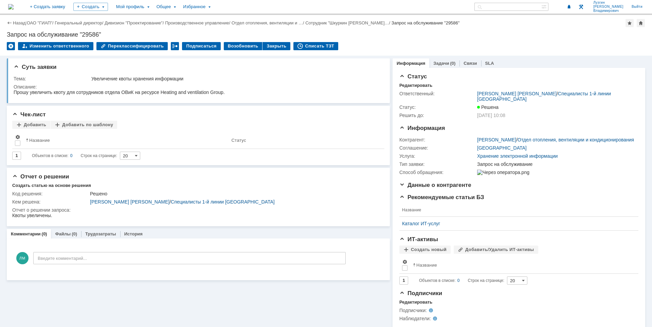
click at [14, 7] on img at bounding box center [10, 6] width 5 height 5
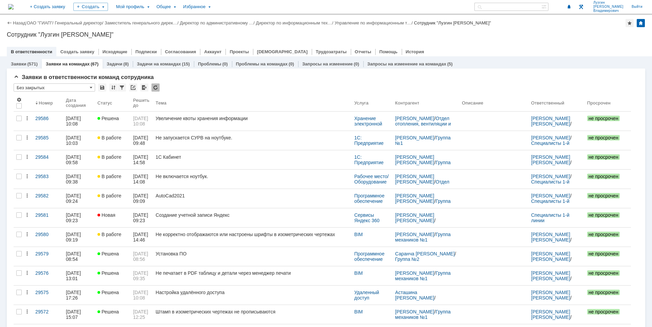
click at [447, 33] on div "Сотрудник "[PERSON_NAME]"" at bounding box center [326, 34] width 638 height 7
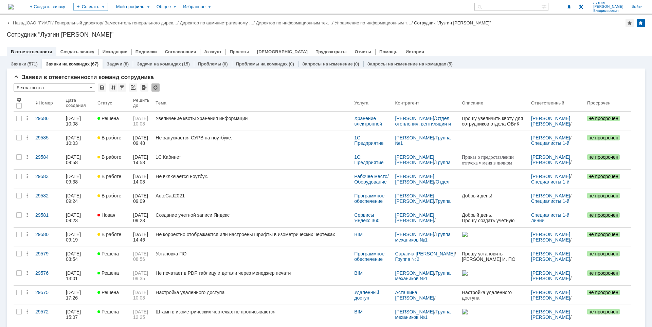
click at [283, 31] on div "Сотрудник "[PERSON_NAME]"" at bounding box center [326, 34] width 638 height 7
click at [324, 30] on div "Назад | ОАО "ГИАП" / Генеральный директор / Заместитель генерального дирек… / Д…" at bounding box center [326, 35] width 652 height 41
click at [407, 35] on div "Сотрудник "[PERSON_NAME]"" at bounding box center [326, 34] width 638 height 7
click at [473, 39] on div "Назад | ОАО "ГИАП" / Генеральный директор / Заместитель генерального дирек… / Д…" at bounding box center [326, 35] width 652 height 41
click at [502, 53] on div "В ответственности Создать заявку Исходящие Подписки Согласования Аккаунт Проект…" at bounding box center [326, 52] width 638 height 10
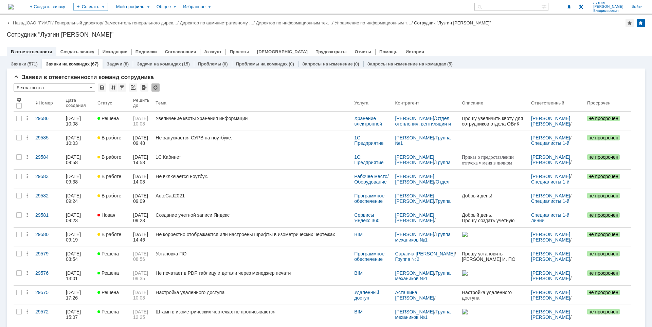
click at [521, 32] on div "Сотрудник "[PERSON_NAME]"" at bounding box center [326, 34] width 638 height 7
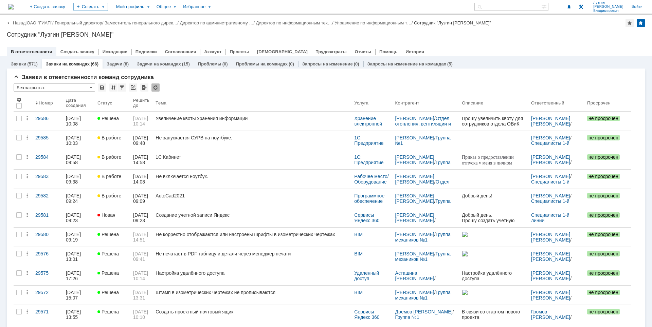
click at [516, 33] on div "Сотрудник "[PERSON_NAME]"" at bounding box center [326, 34] width 638 height 7
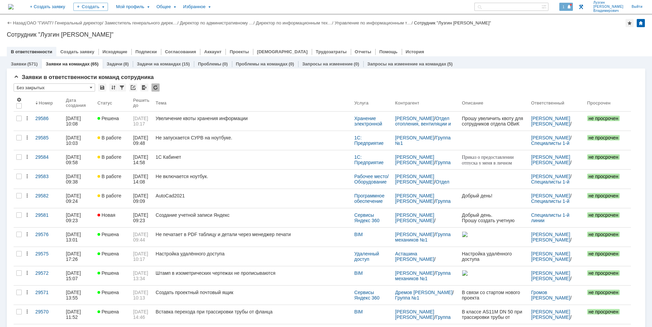
click at [567, 5] on span "1" at bounding box center [564, 6] width 6 height 5
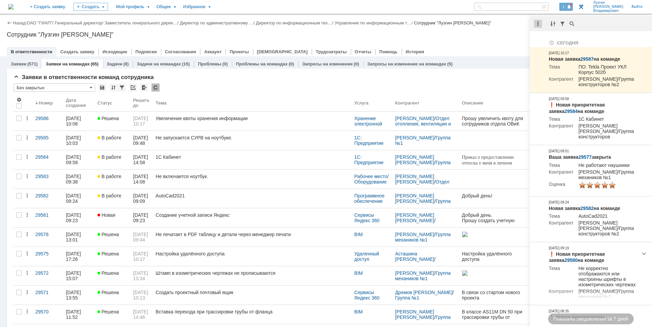
click at [539, 24] on div at bounding box center [538, 24] width 8 height 8
click at [541, 37] on div "Отметить уведомления прочитанными" at bounding box center [584, 41] width 99 height 10
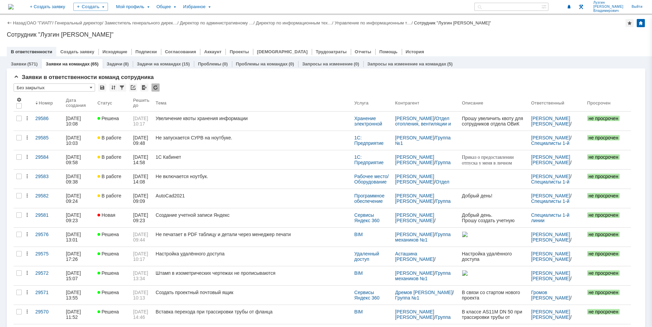
click at [491, 43] on div at bounding box center [326, 44] width 638 height 5
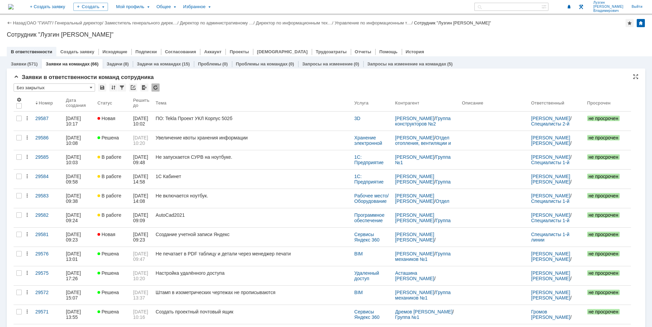
click at [421, 40] on div "Назад | ОАО "ГИАП" / Генеральный директор / Заместитель генерального дирек… / Д…" at bounding box center [326, 35] width 652 height 41
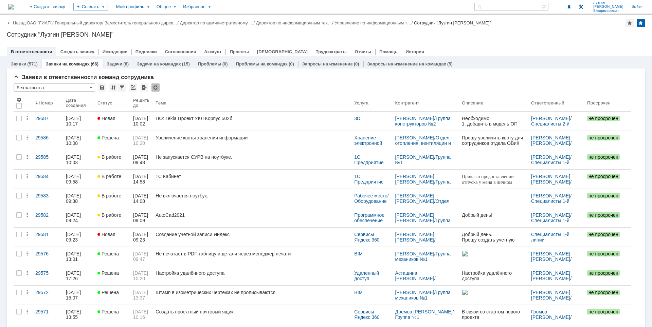
click at [510, 33] on div "Сотрудник "[PERSON_NAME]"" at bounding box center [326, 34] width 638 height 7
click at [553, 32] on div "Сотрудник "[PERSON_NAME]"" at bounding box center [326, 34] width 638 height 7
click at [502, 35] on div "Сотрудник "[PERSON_NAME]"" at bounding box center [326, 34] width 638 height 7
click at [547, 24] on div "Назад | ОАО "ГИАП" / Генеральный директор / Заместитель генерального дирек… / Д…" at bounding box center [326, 23] width 638 height 8
click at [489, 39] on div "Назад | ОАО "ГИАП" / Генеральный директор / Заместитель генерального дирек… / Д…" at bounding box center [326, 35] width 652 height 41
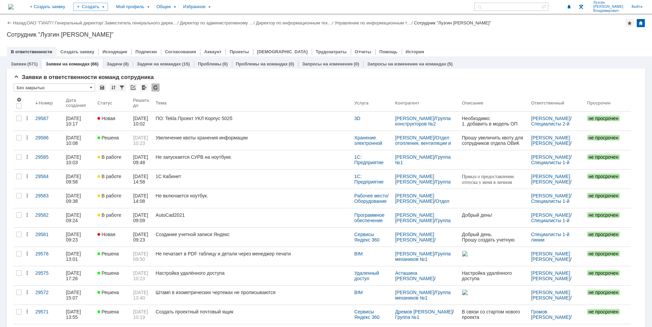
click at [407, 44] on div at bounding box center [326, 44] width 638 height 5
click at [468, 37] on div "Сотрудник "[PERSON_NAME]"" at bounding box center [326, 34] width 638 height 7
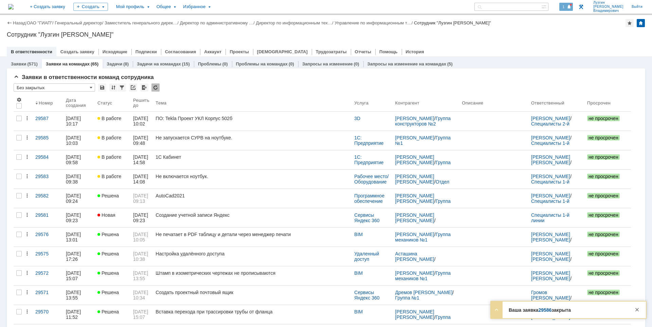
click at [573, 6] on div "1" at bounding box center [566, 7] width 14 height 8
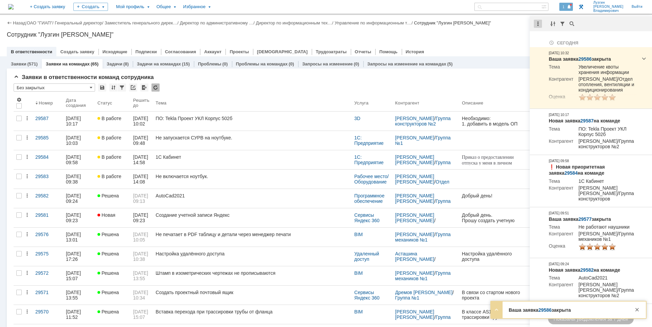
click at [539, 25] on div at bounding box center [538, 24] width 8 height 8
click at [545, 43] on div "Отметить уведомления прочитанными" at bounding box center [584, 41] width 91 height 5
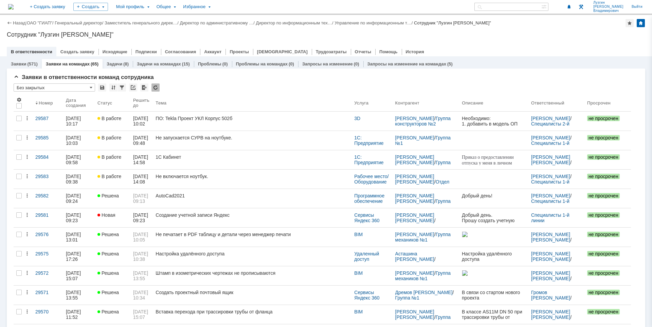
drag, startPoint x: 500, startPoint y: 40, endPoint x: 490, endPoint y: 40, distance: 10.2
click at [500, 40] on div "Назад | ОАО "ГИАП" / Генеральный директор / Заместитель генерального дирек… / Д…" at bounding box center [326, 35] width 652 height 41
click at [393, 24] on link "Управление по информационным т…" at bounding box center [372, 22] width 77 height 5
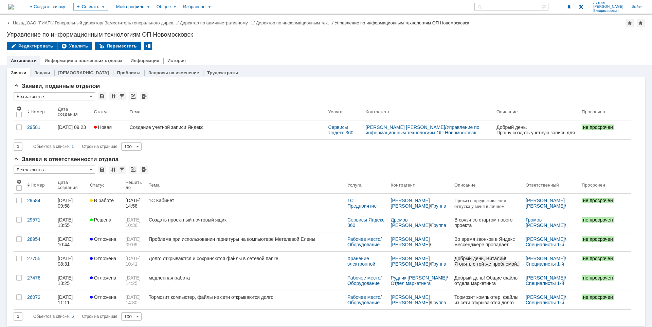
click at [14, 4] on img at bounding box center [10, 6] width 5 height 5
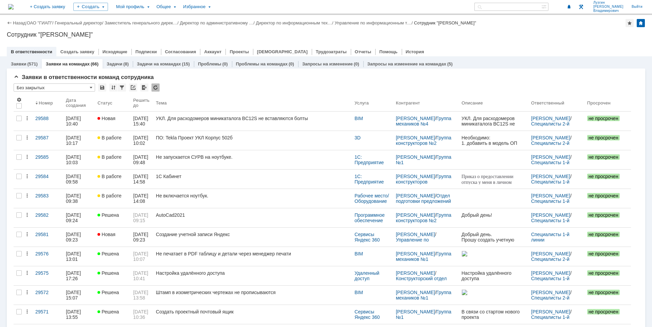
click at [485, 35] on div "Сотрудник "Лузгин [PERSON_NAME]"" at bounding box center [326, 34] width 638 height 7
click at [468, 41] on div "Назад | ОАО "ГИАП" / Генеральный директор / Заместитель генерального дирек… / Д…" at bounding box center [326, 35] width 652 height 41
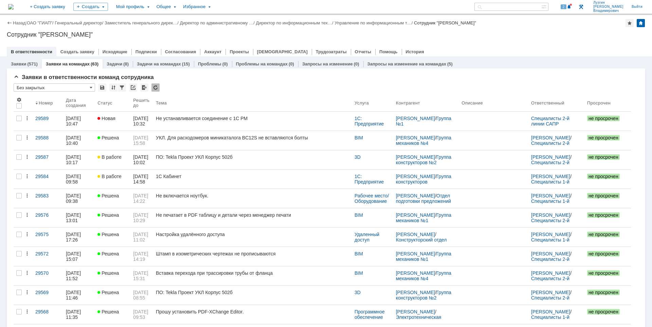
click at [14, 4] on img at bounding box center [10, 6] width 5 height 5
click at [567, 7] on span "2" at bounding box center [564, 6] width 6 height 5
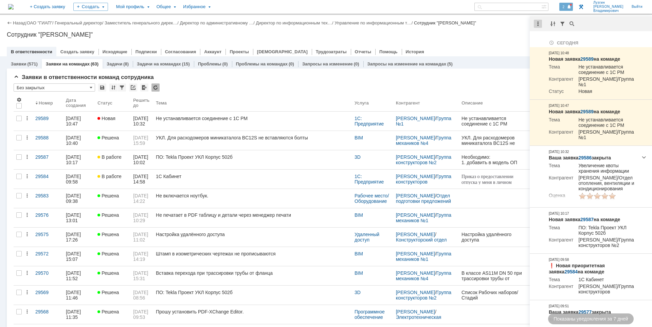
click at [538, 24] on div at bounding box center [538, 24] width 8 height 8
click at [540, 39] on div "Отметить уведомления прочитанными" at bounding box center [584, 41] width 91 height 5
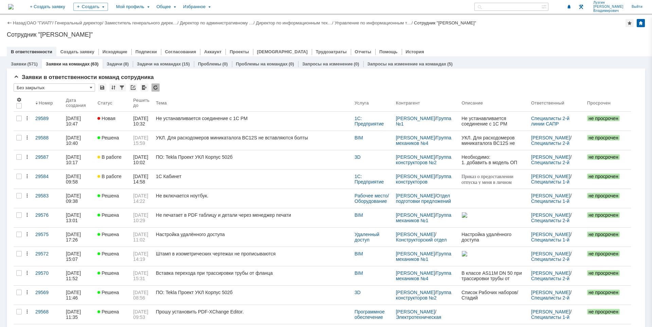
click at [468, 48] on div "В ответственности Создать заявку Исходящие Подписки Согласования Аккаунт Проект…" at bounding box center [326, 52] width 638 height 10
click at [108, 6] on div "Создать" at bounding box center [90, 7] width 35 height 8
click at [123, 23] on link "Задача" at bounding box center [101, 20] width 52 height 8
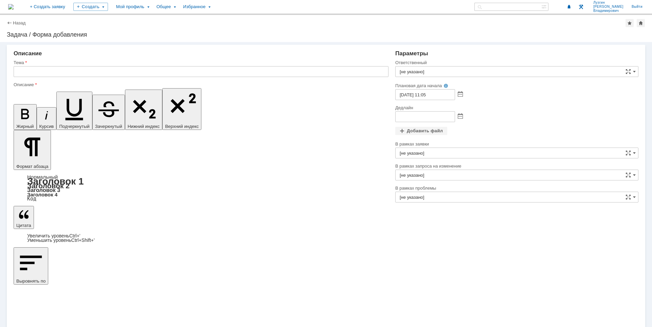
click at [102, 69] on input "text" at bounding box center [201, 71] width 375 height 11
type input "Подготовка ПК"
click at [529, 77] on div "себе своей команде" at bounding box center [516, 77] width 243 height 1
click at [532, 71] on input "[не указано]" at bounding box center [516, 71] width 243 height 11
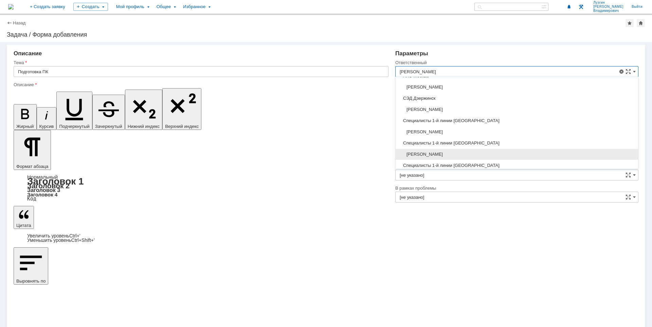
scroll to position [68, 0]
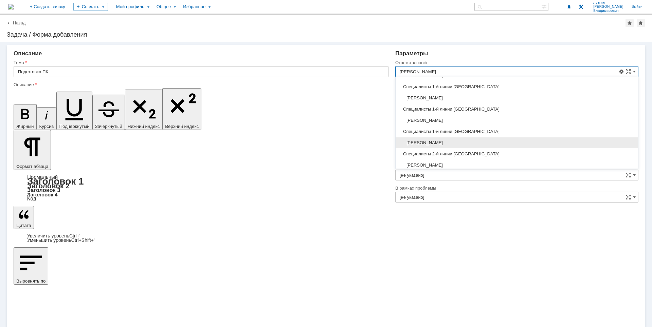
click at [489, 142] on span "[PERSON_NAME]" at bounding box center [517, 142] width 234 height 5
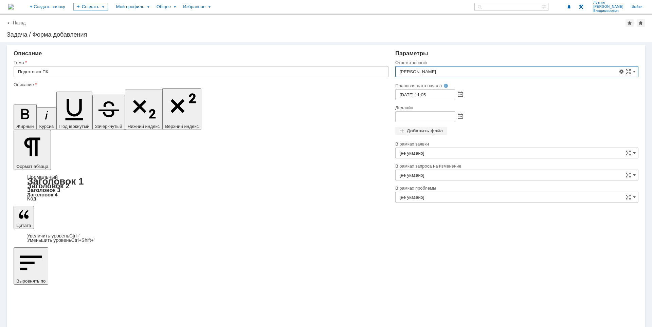
type input "[PERSON_NAME]"
click at [460, 117] on span at bounding box center [460, 116] width 5 height 5
click at [420, 176] on div "30" at bounding box center [417, 177] width 7 height 6
click at [426, 117] on input "[DATE] 11:06" at bounding box center [425, 116] width 60 height 11
type input "30.09.2025 16:00"
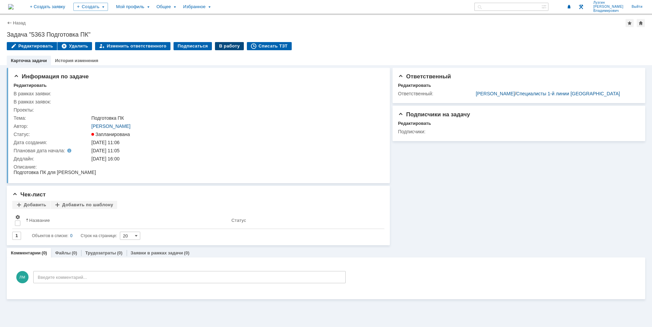
click at [231, 46] on div "В работу" at bounding box center [229, 46] width 29 height 8
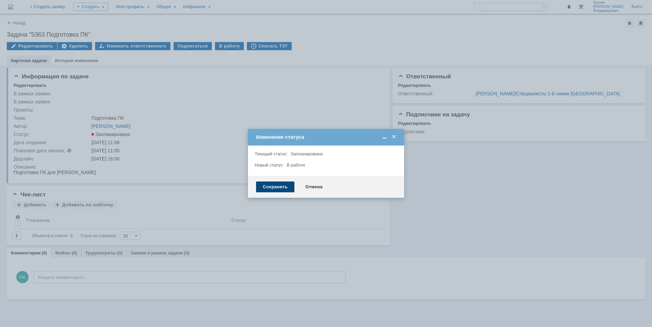
click at [273, 187] on div "Сохранить" at bounding box center [275, 187] width 38 height 11
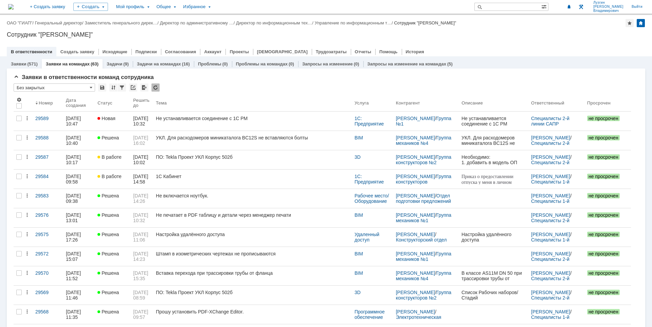
click at [394, 37] on div "Сотрудник "[PERSON_NAME]"" at bounding box center [326, 34] width 638 height 7
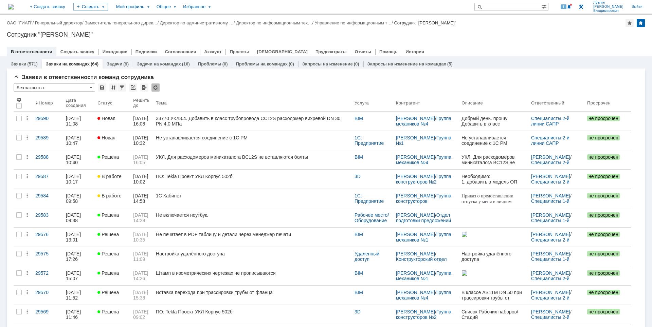
click at [463, 28] on div "Назад | ОАО "ГИАП" / Генеральный директор / Заместитель генерального дирек… / Д…" at bounding box center [326, 35] width 652 height 41
click at [567, 8] on span "1" at bounding box center [564, 6] width 6 height 5
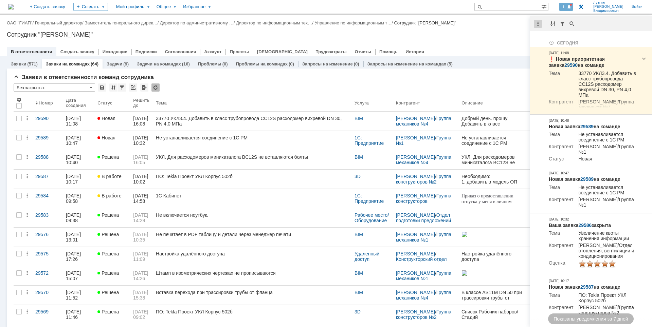
click at [538, 25] on div at bounding box center [538, 24] width 8 height 8
click at [544, 39] on div "Отметить уведомления прочитанными" at bounding box center [584, 41] width 91 height 5
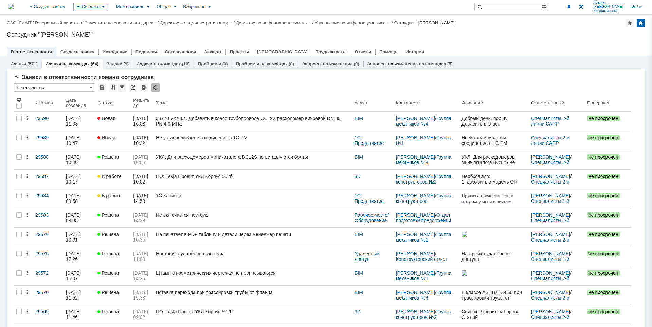
click at [507, 38] on div "Сотрудник "[PERSON_NAME]"" at bounding box center [326, 34] width 638 height 7
click at [528, 31] on div "Сотрудник "[PERSON_NAME]"" at bounding box center [326, 34] width 638 height 7
click at [465, 30] on div "Назад | ОАО "ГИАП" / Генеральный директор / Заместитель генерального дирек… / Д…" at bounding box center [326, 35] width 652 height 41
click at [464, 36] on div "Сотрудник "[PERSON_NAME]"" at bounding box center [326, 34] width 638 height 7
click at [522, 46] on div at bounding box center [326, 44] width 638 height 5
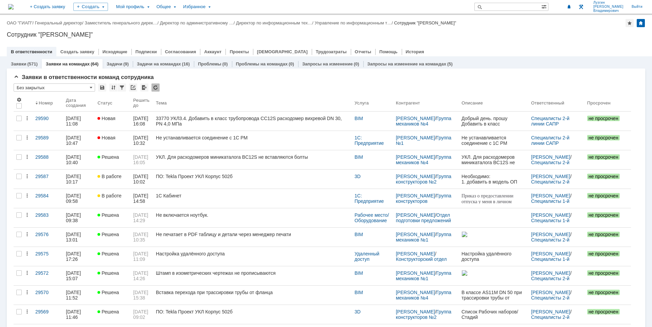
click at [531, 41] on div "Назад | ОАО "ГИАП" / Генеральный директор / Заместитель генерального дирек… / Д…" at bounding box center [326, 35] width 652 height 41
click at [532, 4] on input "text" at bounding box center [507, 7] width 67 height 8
type input "барышева"
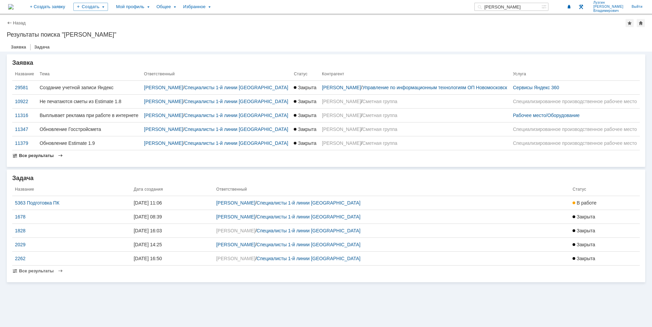
click at [34, 158] on span "Все результаты" at bounding box center [36, 155] width 35 height 5
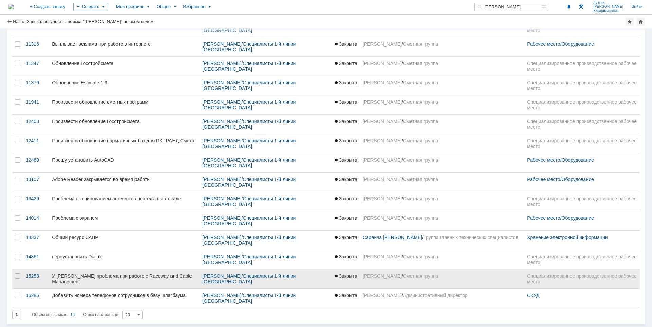
click at [366, 276] on link "[PERSON_NAME]" at bounding box center [382, 276] width 39 height 5
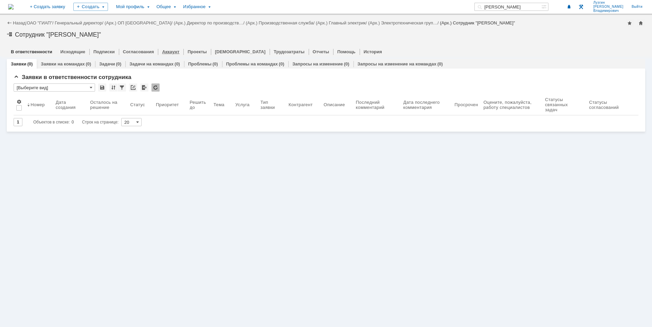
click at [164, 48] on div "Аккаунт" at bounding box center [170, 52] width 25 height 10
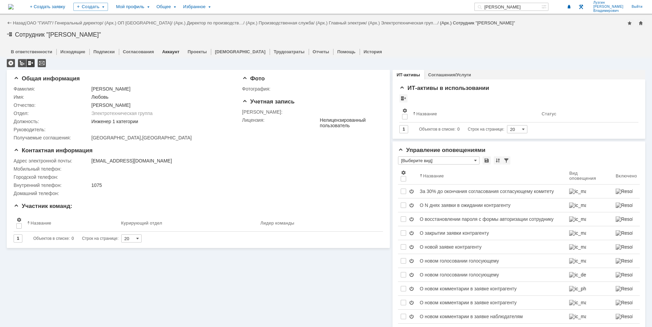
click at [30, 64] on div at bounding box center [30, 63] width 8 height 8
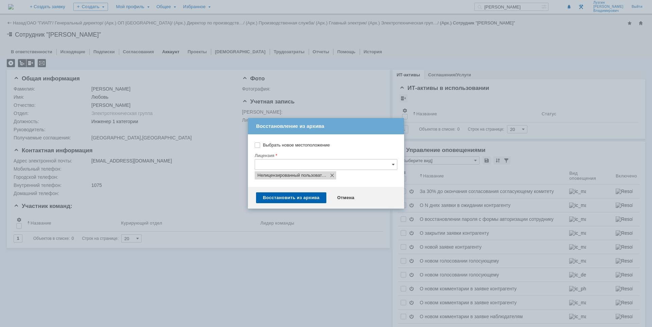
click at [303, 144] on label "Выбрать новое местоположение" at bounding box center [329, 145] width 133 height 5
checkbox input "true"
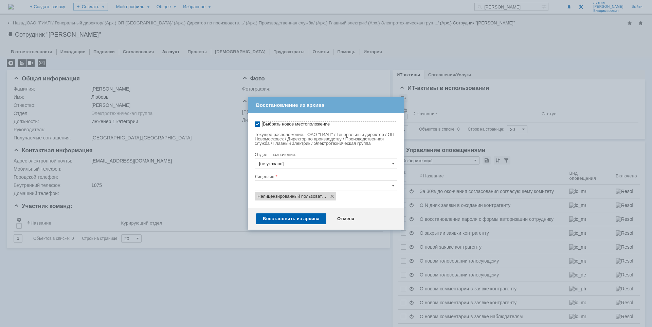
click at [344, 162] on input "[не указано]" at bounding box center [326, 163] width 143 height 11
click at [320, 255] on span "Группа №1" at bounding box center [319, 254] width 22 height 5
type input "Группа №1"
click at [295, 218] on div "Восстановить из архива" at bounding box center [291, 219] width 70 height 11
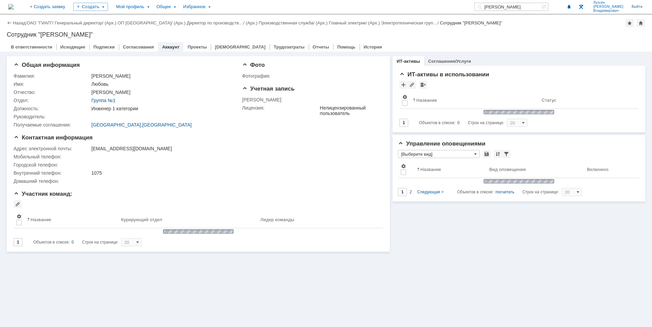
type input "[Выберите вид]"
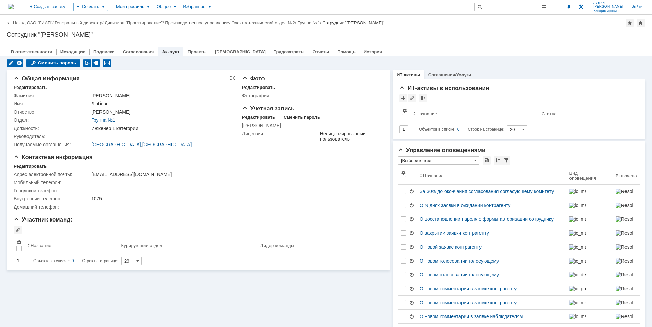
click at [107, 120] on link "Группа №1" at bounding box center [103, 119] width 24 height 5
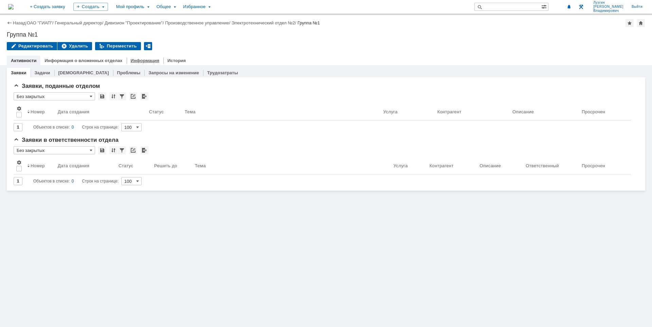
click at [144, 60] on link "Информация" at bounding box center [145, 60] width 29 height 5
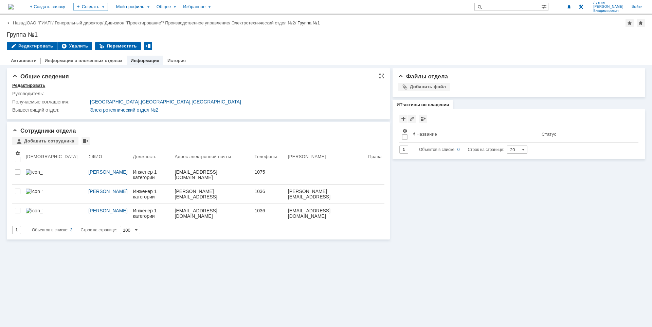
click at [30, 87] on div "Редактировать" at bounding box center [28, 85] width 33 height 5
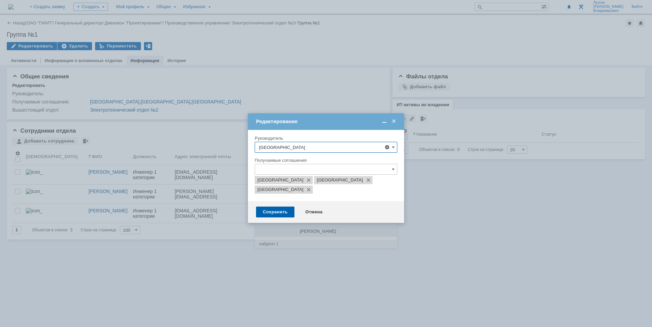
click at [331, 230] on span "[PERSON_NAME]" at bounding box center [318, 231] width 36 height 5
type input "[PERSON_NAME]"
click at [311, 207] on div "Отмена" at bounding box center [313, 212] width 31 height 11
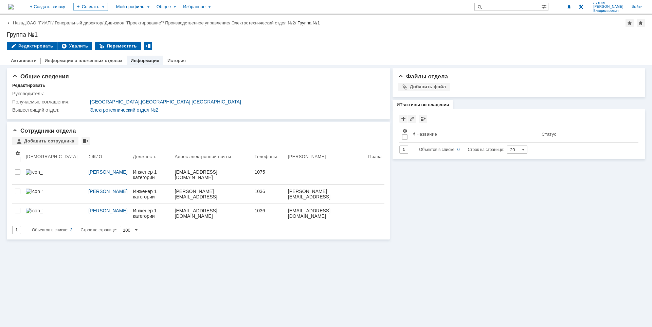
click at [18, 24] on link "Назад" at bounding box center [19, 22] width 13 height 5
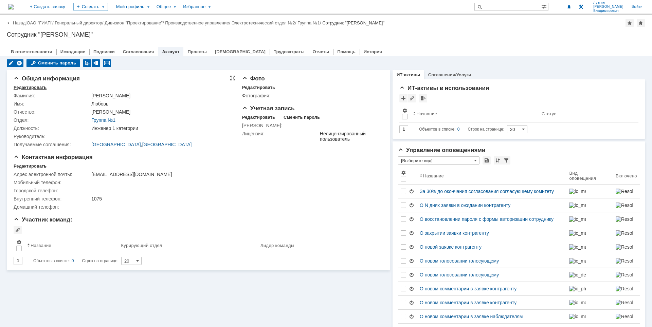
click at [38, 87] on div "Редактировать" at bounding box center [30, 87] width 33 height 5
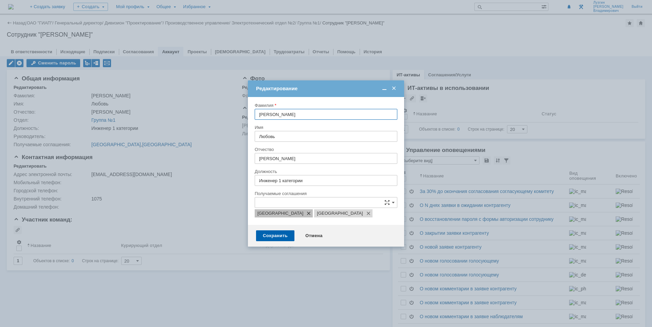
click at [303, 215] on span at bounding box center [307, 213] width 8 height 5
click at [311, 198] on input "text" at bounding box center [326, 202] width 143 height 11
click at [250, 227] on div "Сохранить Отмена" at bounding box center [326, 236] width 156 height 22
click at [317, 204] on input "text" at bounding box center [326, 202] width 143 height 11
click at [260, 225] on img at bounding box center [260, 226] width 5 height 5
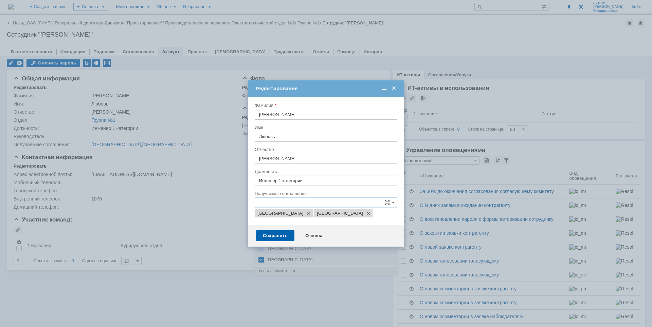
click at [262, 247] on div "[GEOGRAPHIC_DATA]" at bounding box center [326, 248] width 142 height 11
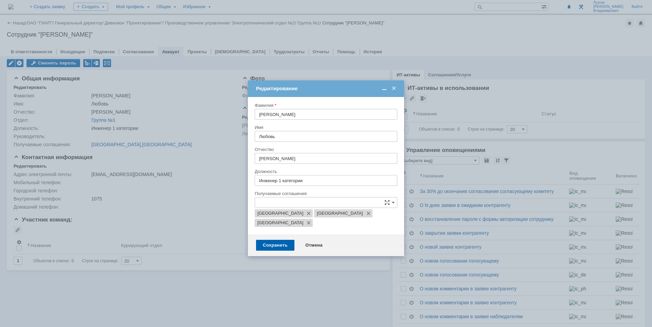
click at [248, 235] on div "Сохранить Отмена" at bounding box center [326, 246] width 156 height 22
click at [271, 235] on div "Сохранить Отмена" at bounding box center [326, 246] width 156 height 22
click at [272, 240] on div "Сохранить" at bounding box center [275, 245] width 38 height 11
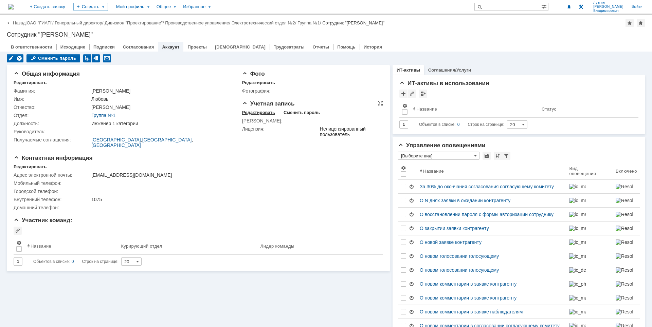
click at [256, 111] on div "Редактировать" at bounding box center [258, 112] width 33 height 5
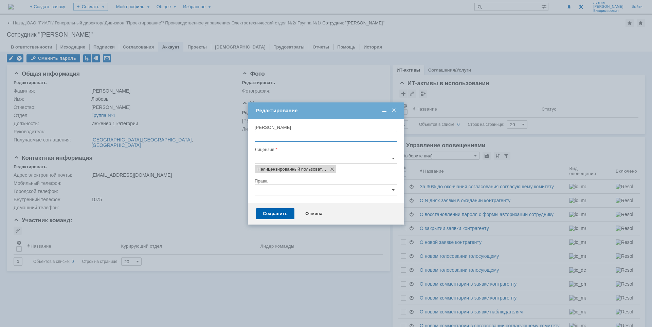
click at [252, 118] on td "Редактирование" at bounding box center [326, 111] width 156 height 17
click at [267, 134] on input "text" at bounding box center [326, 136] width 143 height 11
paste input "[EMAIL_ADDRESS][DOMAIN_NAME]"
type input "[EMAIL_ADDRESS][DOMAIN_NAME]"
click at [286, 190] on input "text" at bounding box center [326, 190] width 143 height 11
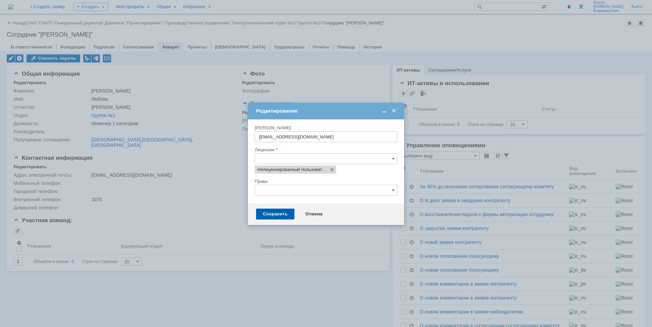
click at [248, 190] on div "Внимание! Логин [EMAIL_ADDRESS][DOMAIN_NAME] Лицензия Нелицензированный пользов…" at bounding box center [326, 162] width 156 height 84
click at [275, 215] on div "Сохранить" at bounding box center [275, 214] width 38 height 11
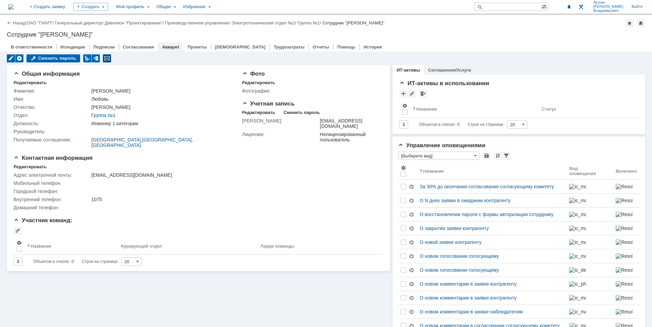
click at [103, 58] on div at bounding box center [107, 58] width 8 height 8
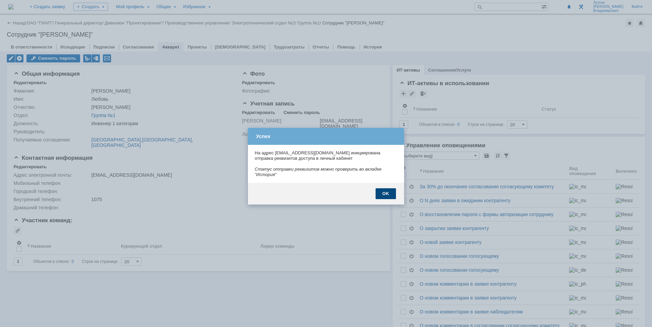
click at [386, 189] on div "OK" at bounding box center [386, 193] width 20 height 11
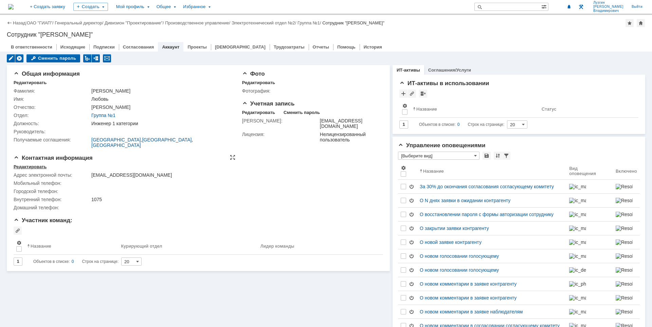
click at [24, 164] on div "Редактировать" at bounding box center [30, 166] width 33 height 5
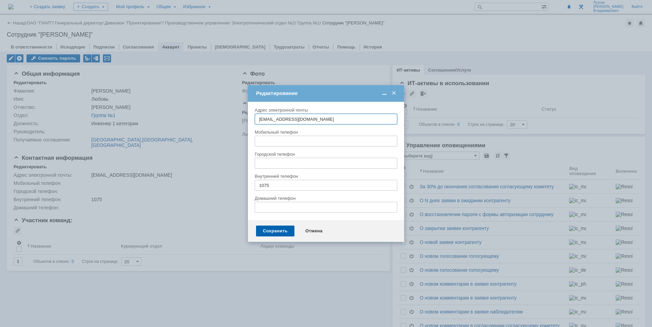
type input "[EMAIL_ADDRESS][DOMAIN_NAME]"
click at [273, 233] on div "Сохранить" at bounding box center [275, 231] width 38 height 11
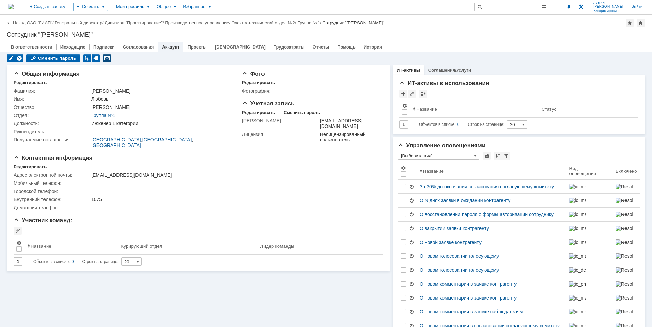
click at [105, 57] on div at bounding box center [107, 58] width 8 height 8
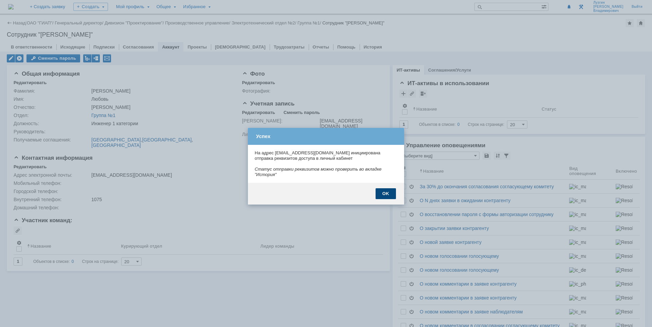
click at [386, 188] on div "OK" at bounding box center [386, 193] width 20 height 11
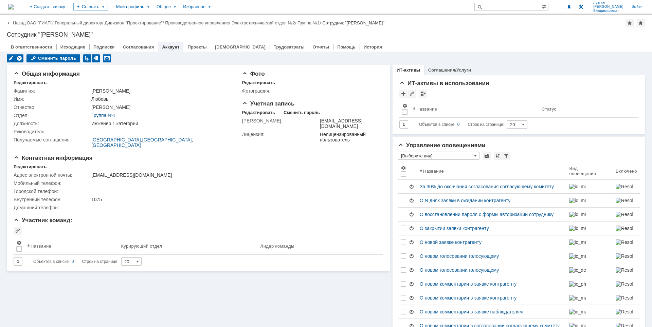
click at [415, 31] on div "Назад | ОАО "ГИАП" / Генеральный директор / Дивизион "Проектирование" / Произво…" at bounding box center [326, 33] width 652 height 37
click at [14, 6] on img at bounding box center [10, 6] width 5 height 5
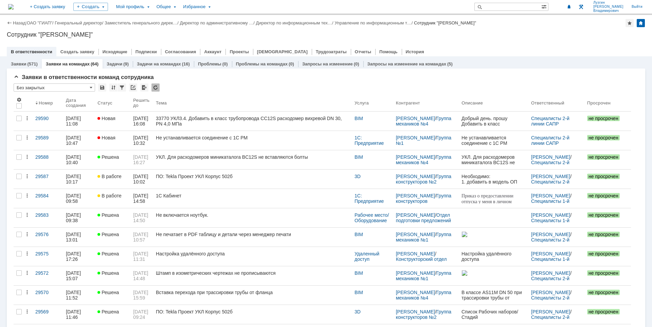
click at [14, 6] on img at bounding box center [10, 6] width 5 height 5
click at [480, 43] on div at bounding box center [326, 44] width 638 height 5
click at [377, 27] on div "Назад | ОАО "ГИАП" / Генеральный директор / Заместитель генерального дирек… / Д…" at bounding box center [326, 35] width 652 height 41
click at [477, 46] on div at bounding box center [326, 44] width 638 height 5
click at [499, 37] on div "Сотрудник "[PERSON_NAME]"" at bounding box center [326, 34] width 638 height 7
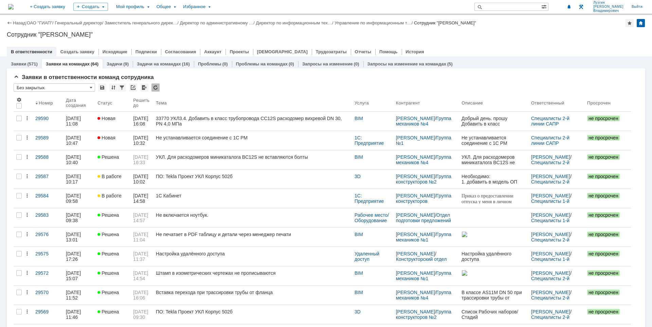
click at [514, 42] on div at bounding box center [326, 44] width 638 height 5
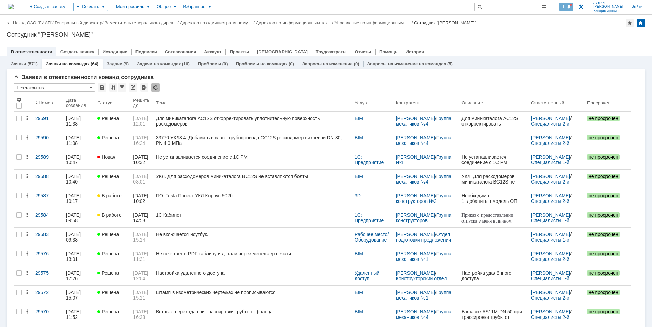
click at [570, 4] on div "1" at bounding box center [566, 7] width 14 height 8
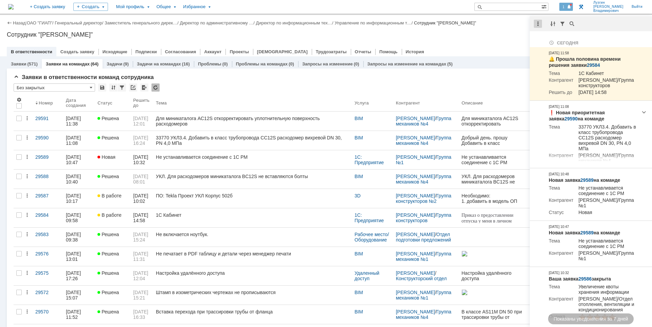
click at [538, 24] on div at bounding box center [538, 24] width 8 height 8
click at [543, 43] on div "Отметить уведомления прочитанными" at bounding box center [584, 41] width 91 height 5
click at [485, 36] on div "Сотрудник "[PERSON_NAME]"" at bounding box center [326, 34] width 638 height 7
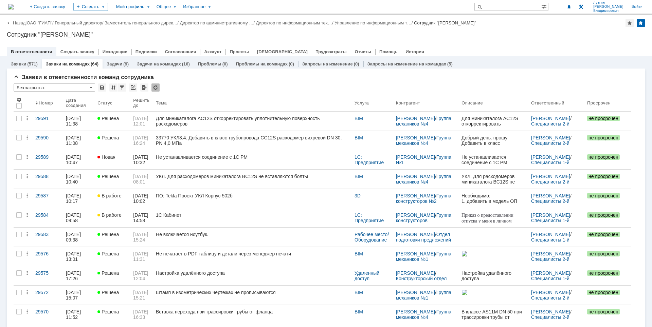
click at [504, 36] on div "Сотрудник "[PERSON_NAME]"" at bounding box center [326, 34] width 638 height 7
drag, startPoint x: 373, startPoint y: 25, endPoint x: 355, endPoint y: 51, distance: 31.5
click at [374, 24] on link "Управление по информационным т…" at bounding box center [372, 22] width 77 height 5
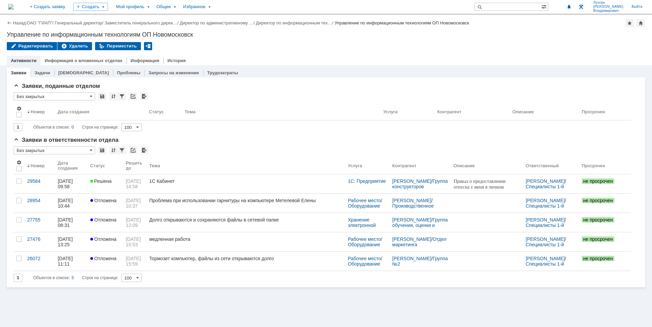
click at [14, 6] on img at bounding box center [10, 6] width 5 height 5
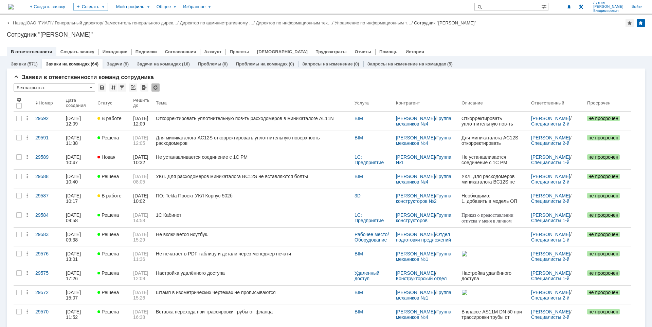
click at [509, 31] on div "Назад | ОАО "ГИАП" / Генеральный директор / Заместитель генерального дирек… / Д…" at bounding box center [326, 35] width 652 height 41
click at [541, 41] on div "Назад | ОАО "ГИАП" / Генеральный директор / Заместитель генерального дирек… / Д…" at bounding box center [326, 35] width 652 height 41
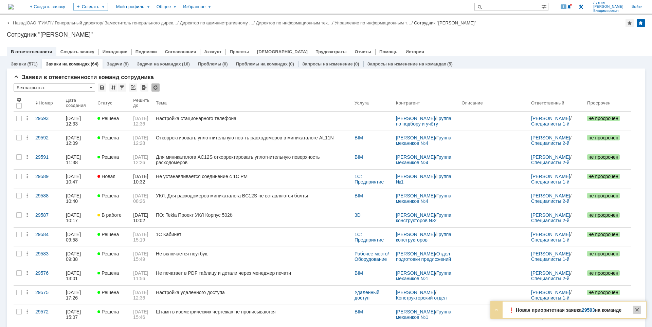
click at [635, 308] on div at bounding box center [637, 310] width 8 height 8
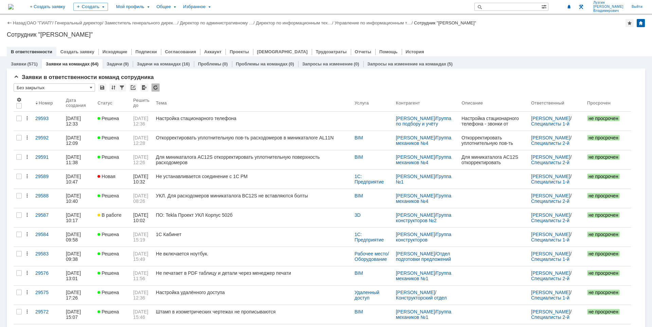
click at [575, 39] on div "Назад | ОАО "ГИАП" / Генеральный директор / Заместитель генерального дирек… / Д…" at bounding box center [326, 35] width 652 height 41
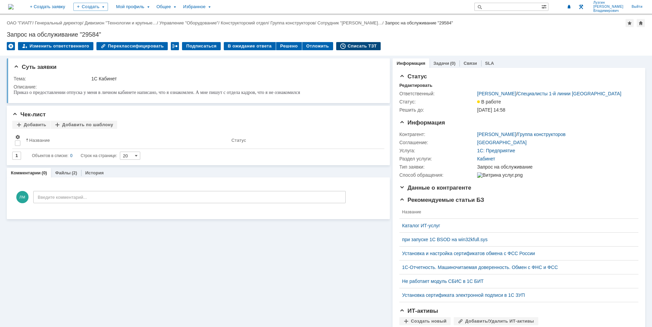
click at [347, 45] on div "Списать ТЗТ" at bounding box center [358, 46] width 45 height 8
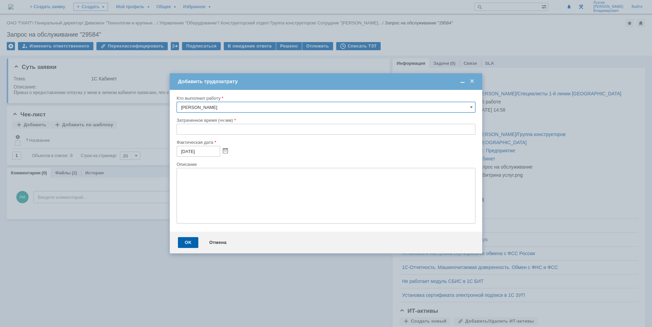
click at [183, 133] on input "text" at bounding box center [326, 129] width 299 height 11
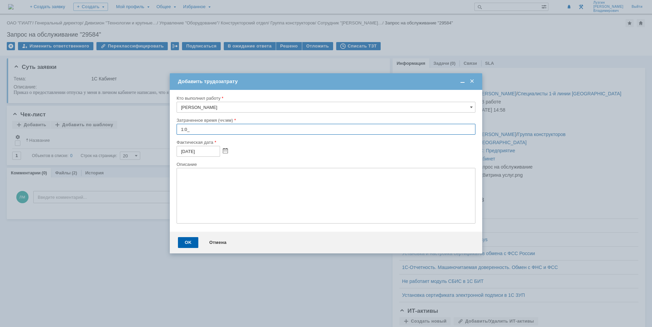
type input "1:00"
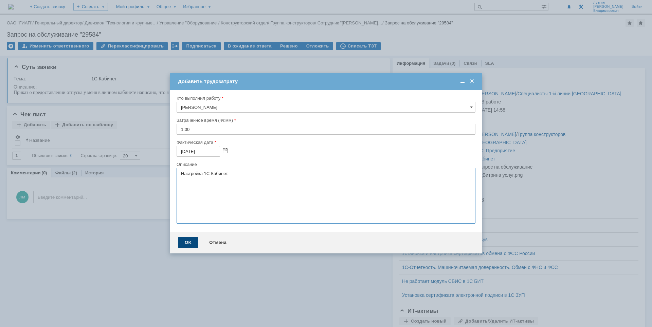
type textarea "Настройка 1С-Кабинет."
click at [190, 241] on div "OK" at bounding box center [188, 242] width 20 height 11
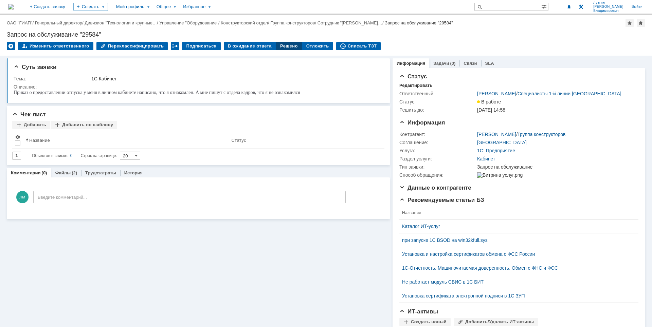
click at [279, 47] on div "Решено" at bounding box center [289, 46] width 26 height 8
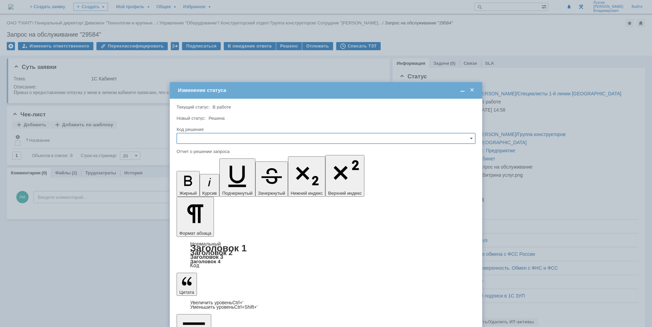
click at [233, 134] on input "text" at bounding box center [326, 138] width 299 height 11
click at [211, 183] on span "Решено" at bounding box center [326, 184] width 290 height 5
type input "Решено"
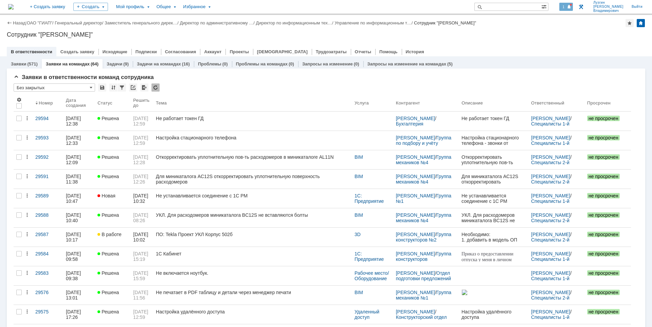
click at [571, 5] on span at bounding box center [569, 6] width 5 height 5
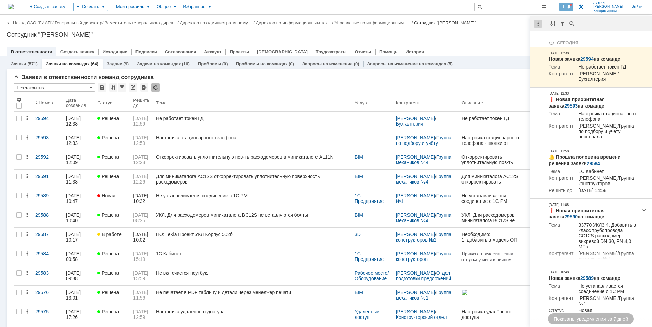
click at [539, 24] on div at bounding box center [538, 24] width 8 height 8
click at [540, 40] on div "Отметить уведомления прочитанными" at bounding box center [584, 41] width 91 height 5
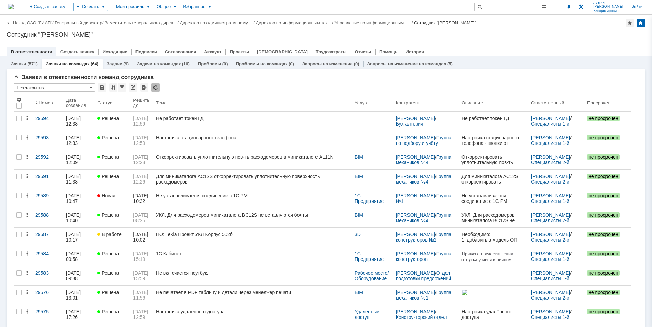
click at [499, 41] on div "Назад | ОАО "ГИАП" / Генеральный директор / Заместитель генерального дирек… / Д…" at bounding box center [326, 35] width 652 height 41
click at [398, 21] on link "Управление по информационным т…" at bounding box center [372, 22] width 77 height 5
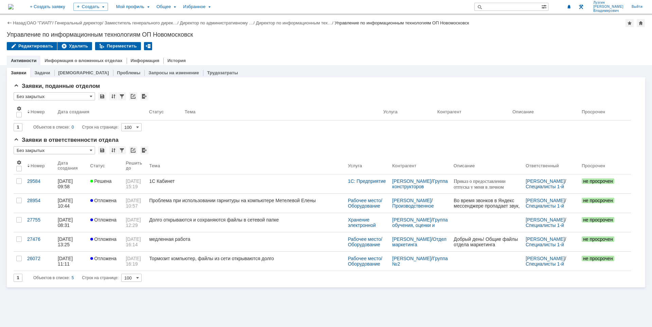
drag, startPoint x: 29, startPoint y: 7, endPoint x: 47, endPoint y: 11, distance: 19.0
click at [14, 7] on img at bounding box center [10, 6] width 5 height 5
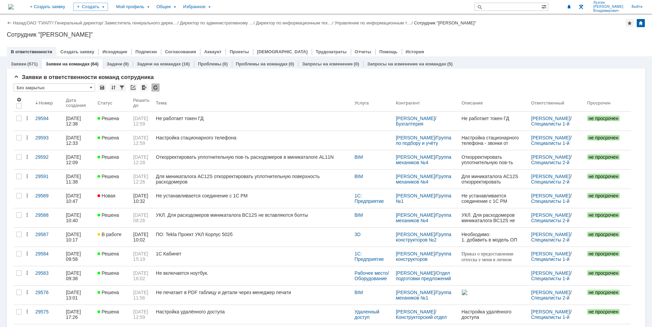
click at [543, 51] on div "В ответственности Создать заявку Исходящие Подписки Согласования Аккаунт Проект…" at bounding box center [326, 52] width 638 height 10
click at [539, 47] on div "В ответственности Создать заявку Исходящие Подписки Согласования Аккаунт Проект…" at bounding box center [326, 52] width 638 height 10
click at [466, 39] on div "Назад | ОАО "ГИАП" / Генеральный директор / Заместитель генерального дирек… / Д…" at bounding box center [326, 35] width 652 height 41
click at [544, 37] on div "Сотрудник "[PERSON_NAME]"" at bounding box center [326, 34] width 638 height 7
click at [460, 39] on div "Назад | ОАО "ГИАП" / Генеральный директор / Заместитель генерального дирек… / Д…" at bounding box center [326, 35] width 652 height 41
